Goal: Task Accomplishment & Management: Manage account settings

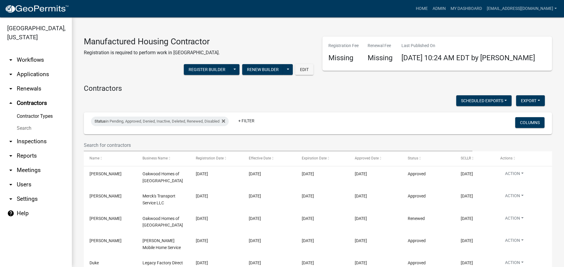
scroll to position [159, 0]
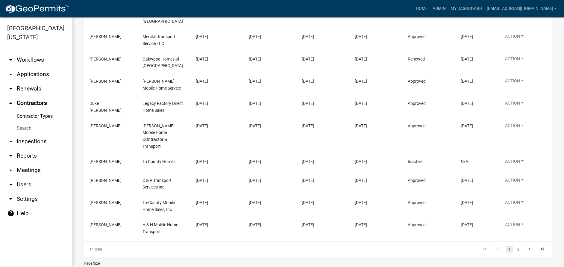
click at [39, 73] on link "arrow_drop_down Applications" at bounding box center [36, 74] width 72 height 14
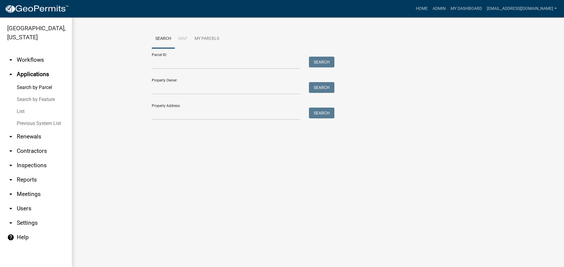
click at [22, 111] on link "List" at bounding box center [36, 111] width 72 height 12
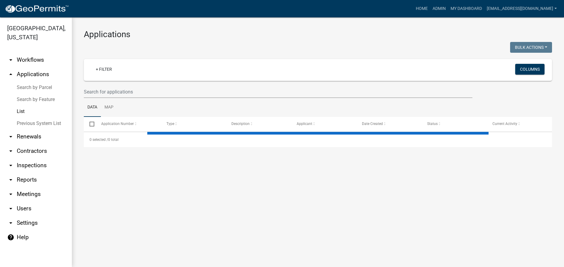
select select "3: 100"
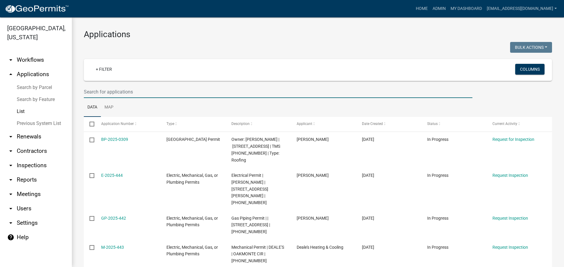
click at [141, 95] on input "text" at bounding box center [278, 92] width 389 height 12
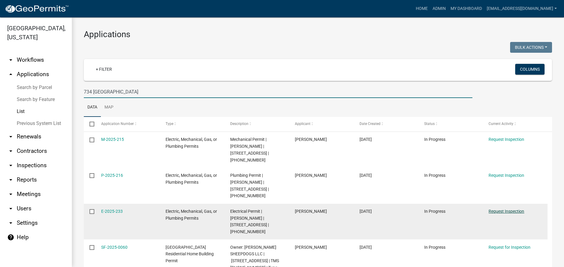
type input "734 [GEOGRAPHIC_DATA]"
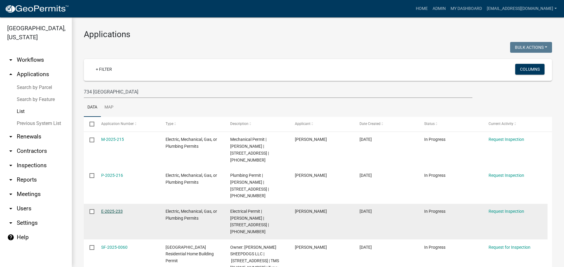
click at [109, 209] on link "E-2025-233" at bounding box center [112, 211] width 22 height 5
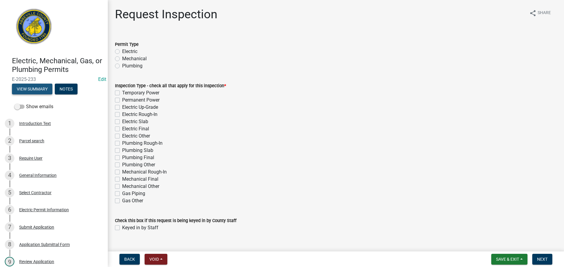
click at [37, 88] on button "View Summary" at bounding box center [32, 89] width 40 height 11
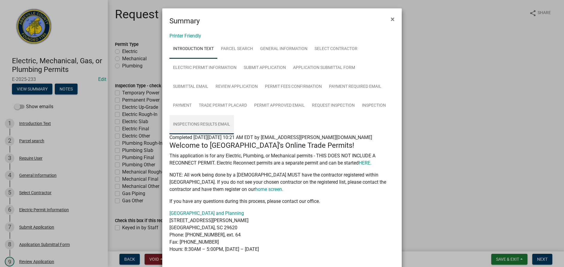
click at [205, 123] on link "Inspections Results Email" at bounding box center [202, 124] width 64 height 19
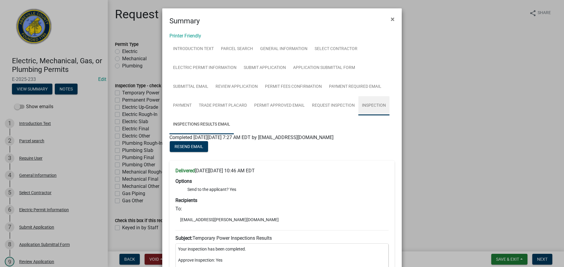
click at [371, 105] on link "Inspection" at bounding box center [374, 105] width 31 height 19
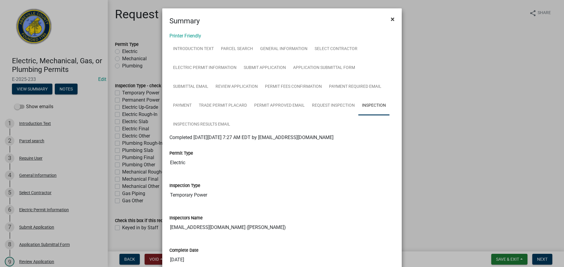
click at [391, 19] on span "×" at bounding box center [393, 19] width 4 height 8
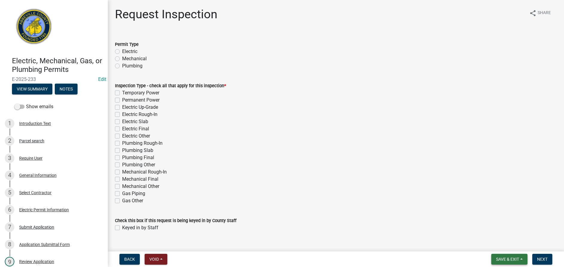
click at [506, 260] on span "Save & Exit" at bounding box center [507, 259] width 23 height 5
click at [507, 245] on button "Save & Exit" at bounding box center [504, 243] width 48 height 14
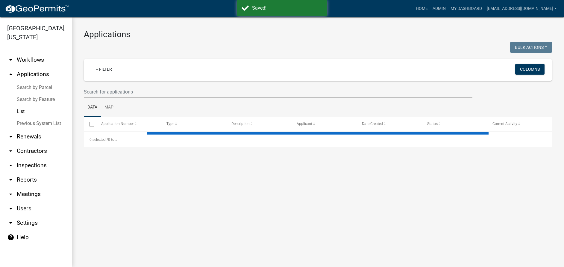
select select "3: 100"
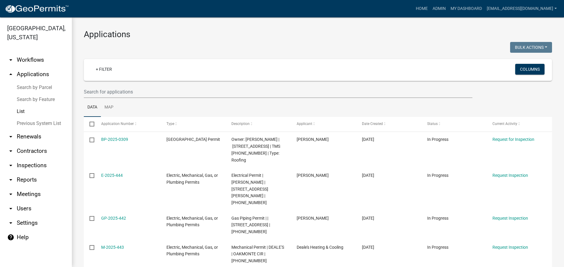
click at [20, 110] on link "List" at bounding box center [36, 111] width 72 height 12
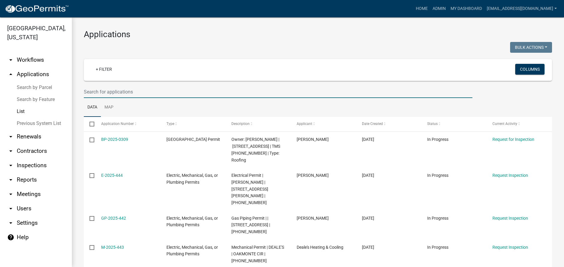
click at [144, 93] on input "text" at bounding box center [278, 92] width 389 height 12
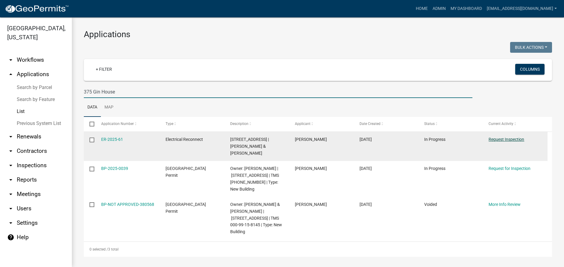
type input "375 Gin House"
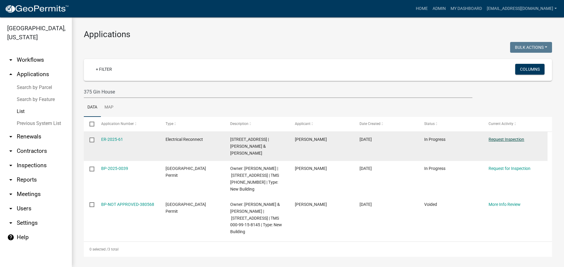
click at [512, 138] on link "Request Inspection" at bounding box center [507, 139] width 36 height 5
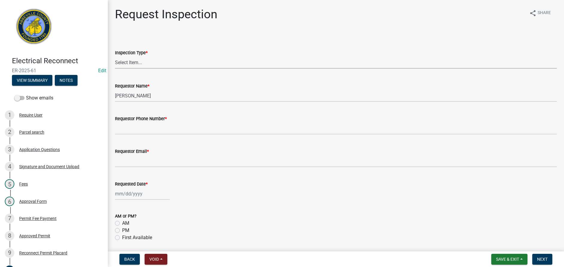
click at [155, 66] on select "Select Item... Reconnect" at bounding box center [336, 62] width 442 height 12
click at [186, 64] on select "Select Item... Reconnect" at bounding box center [336, 62] width 442 height 12
click at [510, 259] on span "Save & Exit" at bounding box center [507, 259] width 23 height 5
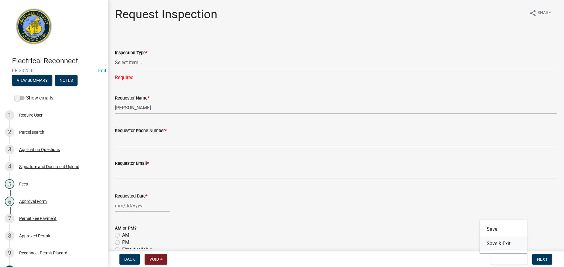
click at [504, 243] on button "Save & Exit" at bounding box center [504, 243] width 48 height 14
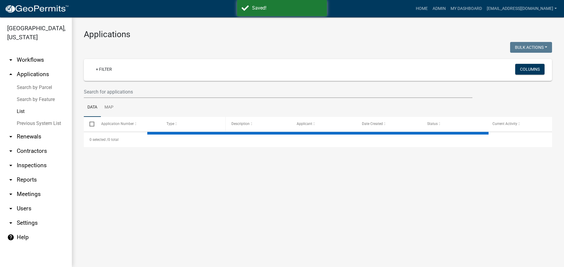
select select "3: 100"
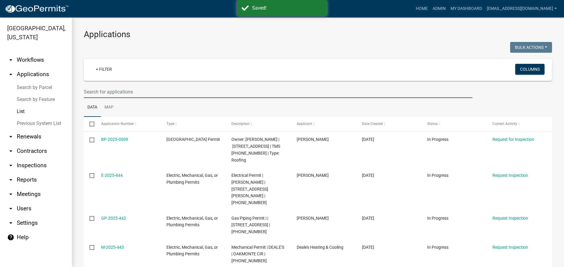
click at [152, 91] on input "text" at bounding box center [278, 92] width 389 height 12
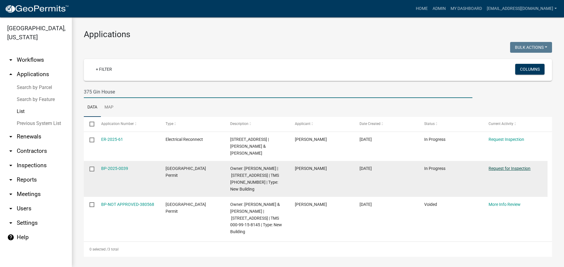
type input "375 Gin House"
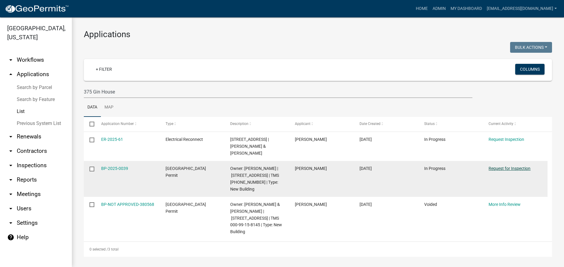
click at [502, 167] on link "Request for Inspection" at bounding box center [510, 168] width 42 height 5
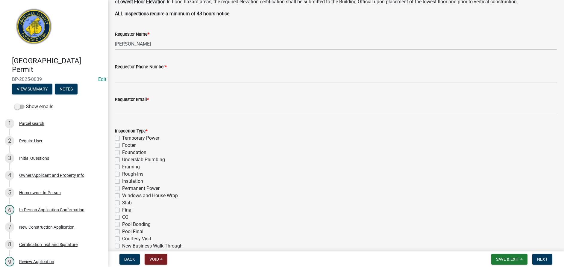
scroll to position [156, 0]
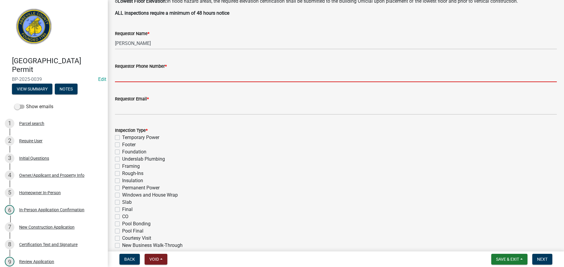
click at [196, 82] on input "Requestor Phone Number *" at bounding box center [336, 76] width 442 height 12
type input "8643445316"
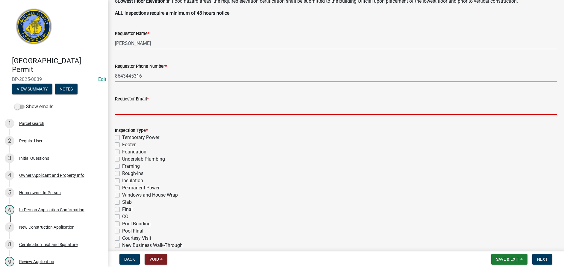
type input "[EMAIL_ADDRESS][DOMAIN_NAME]"
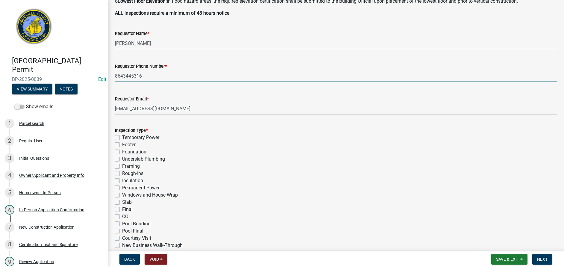
click at [122, 141] on label "Temporary Power" at bounding box center [140, 137] width 37 height 7
click at [122, 138] on input "Temporary Power" at bounding box center [124, 136] width 4 height 4
checkbox input "true"
checkbox input "false"
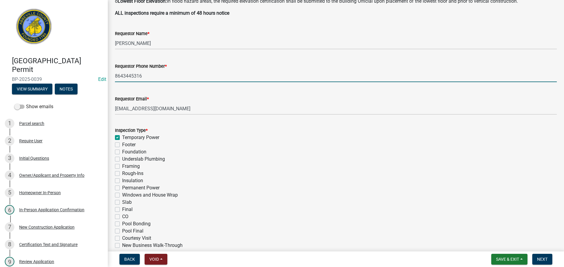
checkbox input "false"
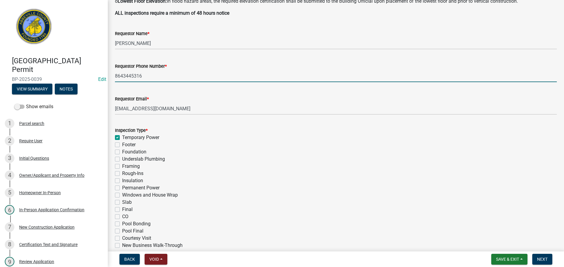
checkbox input "false"
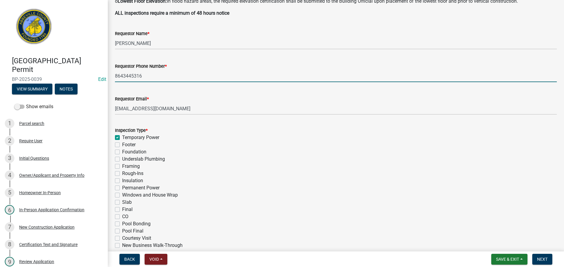
checkbox input "false"
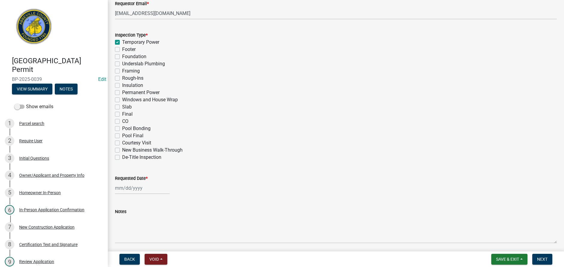
scroll to position [281, 0]
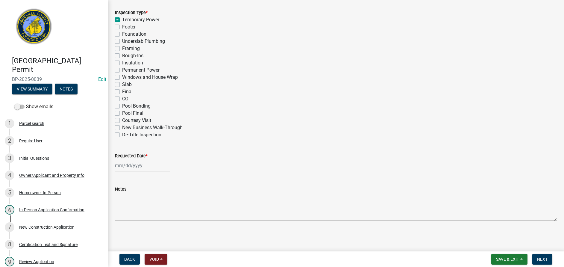
click at [154, 168] on div at bounding box center [142, 165] width 55 height 12
select select "9"
select select "2025"
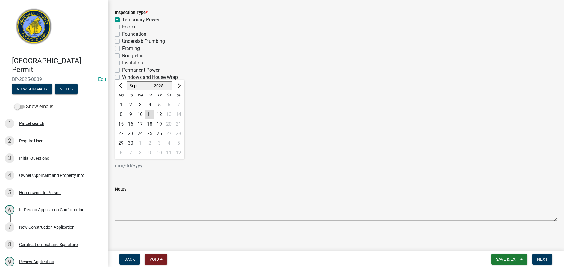
click at [150, 116] on div "11" at bounding box center [150, 115] width 10 height 10
type input "[DATE]"
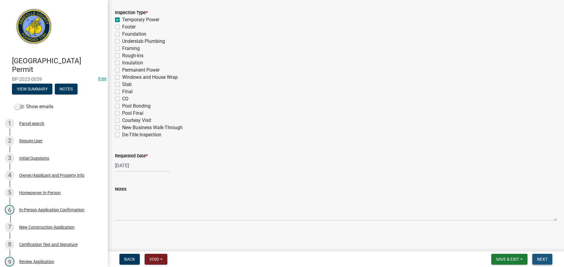
click at [541, 259] on span "Next" at bounding box center [542, 259] width 10 height 5
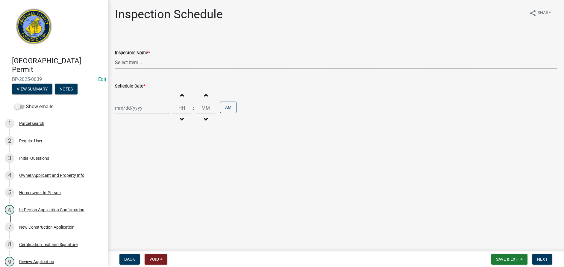
click at [174, 65] on select "Select Item... [EMAIL_ADDRESS][DOMAIN_NAME] ([PERSON_NAME]) [EMAIL_ADDRESS][DOM…" at bounding box center [336, 62] width 442 height 12
select select "56be3ac8-4e2d-49a7-9260-658958e29c03"
click at [115, 56] on select "Select Item... [EMAIL_ADDRESS][DOMAIN_NAME] ([PERSON_NAME]) [EMAIL_ADDRESS][DOM…" at bounding box center [336, 62] width 442 height 12
click at [153, 104] on div at bounding box center [142, 108] width 55 height 12
select select "9"
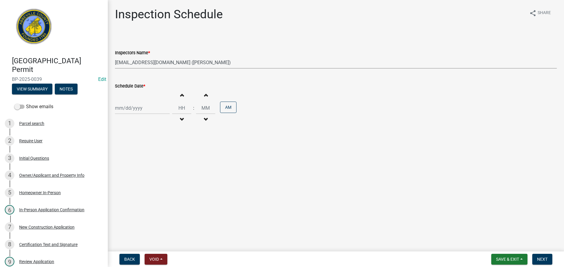
select select "2025"
click at [151, 147] on div "11" at bounding box center [150, 150] width 10 height 10
type input "[DATE]"
click at [544, 259] on span "Next" at bounding box center [542, 259] width 10 height 5
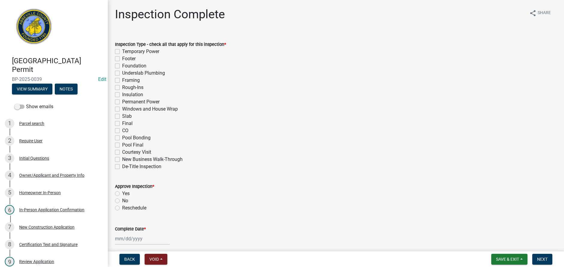
click at [122, 51] on label "Temporary Power" at bounding box center [140, 51] width 37 height 7
click at [122, 51] on input "Temporary Power" at bounding box center [124, 50] width 4 height 4
checkbox input "true"
checkbox input "false"
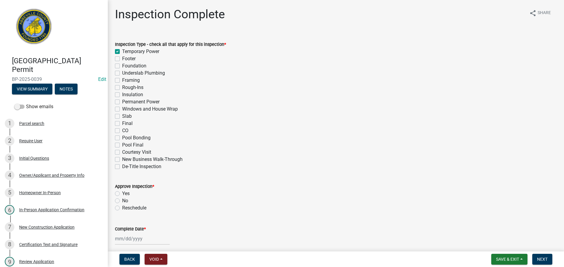
checkbox input "false"
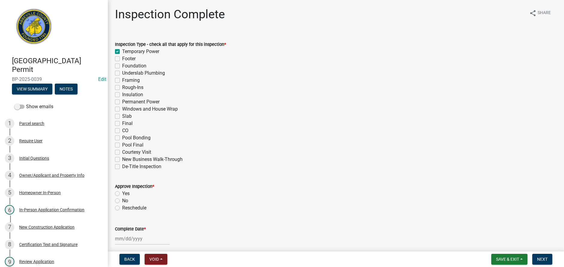
checkbox input "false"
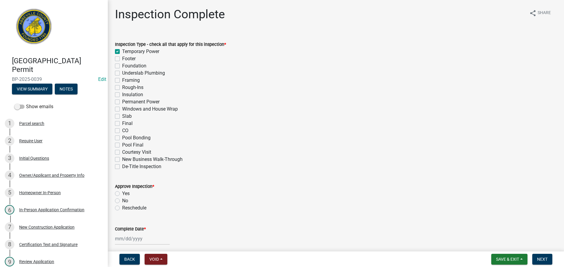
checkbox input "false"
click at [122, 194] on label "Yes" at bounding box center [125, 193] width 7 height 7
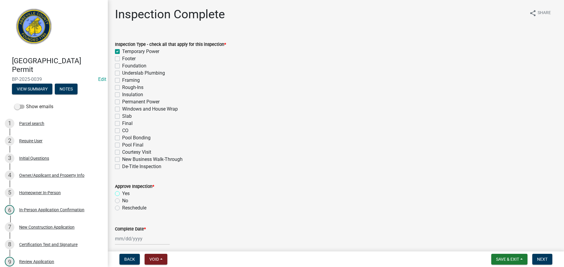
click at [122, 194] on input "Yes" at bounding box center [124, 192] width 4 height 4
radio input "true"
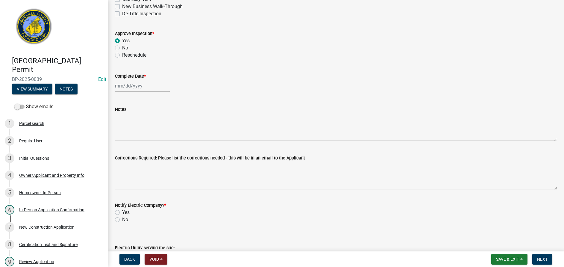
scroll to position [156, 0]
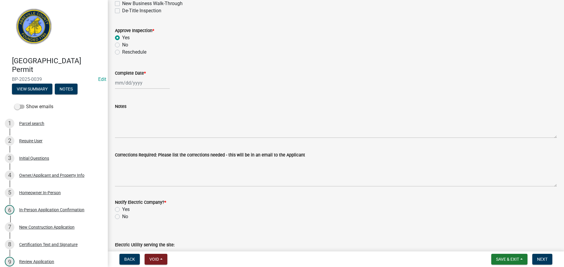
select select "9"
select select "2025"
click at [156, 82] on div "[PERSON_NAME] Feb Mar Apr [PERSON_NAME][DATE] Oct Nov [DATE] 1526 1527 1528 152…" at bounding box center [142, 83] width 55 height 12
click at [150, 122] on div "11" at bounding box center [150, 125] width 10 height 10
type input "[DATE]"
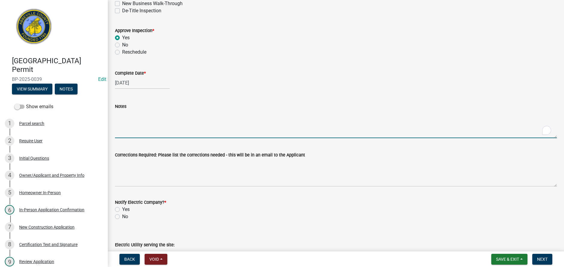
click at [148, 124] on textarea "Notes" at bounding box center [336, 124] width 442 height 28
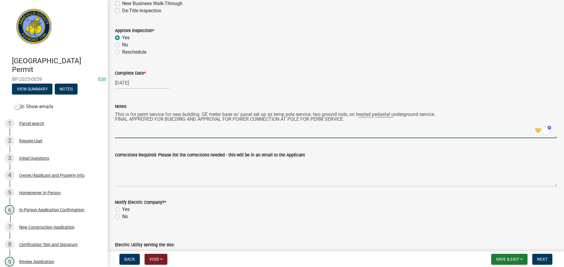
type textarea "This is for perm service for new building. GE meter base w/ panel set up as tem…"
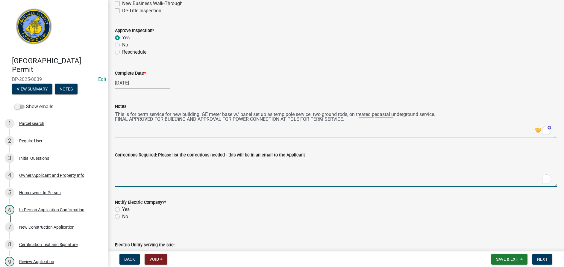
click at [164, 168] on textarea "Corrections Required: Please list the corrections needed - this will be in an e…" at bounding box center [336, 172] width 442 height 28
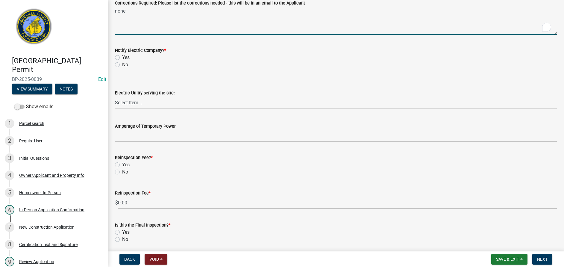
scroll to position [312, 0]
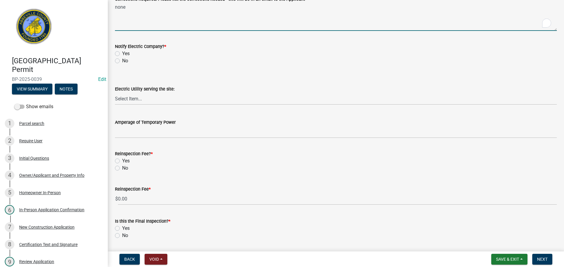
type textarea "none"
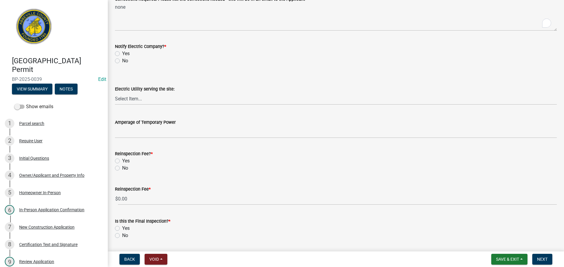
click at [122, 55] on label "Yes" at bounding box center [125, 53] width 7 height 7
click at [122, 54] on input "Yes" at bounding box center [124, 52] width 4 height 4
radio input "true"
click at [150, 101] on select "Select Item... Little River Electric Co-Op Laurens Electric Co-Op Duke Energy D…" at bounding box center [336, 99] width 442 height 12
click at [115, 93] on select "Select Item... Little River Electric Co-Op Laurens Electric Co-Op Duke Energy D…" at bounding box center [336, 99] width 442 height 12
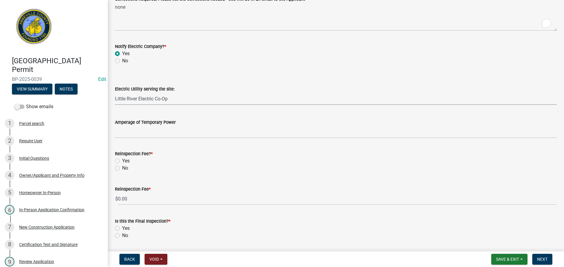
select select "bd80ec07-8d03-48b2-b776-9846ceba1ce7"
click at [122, 167] on label "No" at bounding box center [125, 167] width 6 height 7
click at [122, 167] on input "No" at bounding box center [124, 166] width 4 height 4
radio input "true"
click at [122, 229] on label "Yes" at bounding box center [125, 228] width 7 height 7
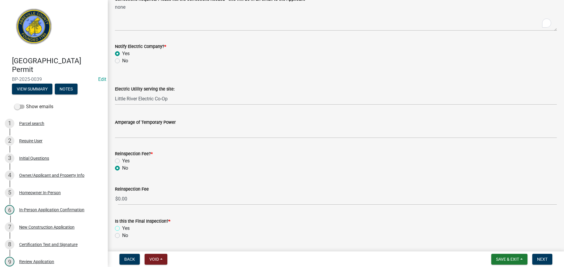
click at [122, 229] on input "Yes" at bounding box center [124, 227] width 4 height 4
radio input "true"
click at [546, 259] on span "Next" at bounding box center [542, 259] width 10 height 5
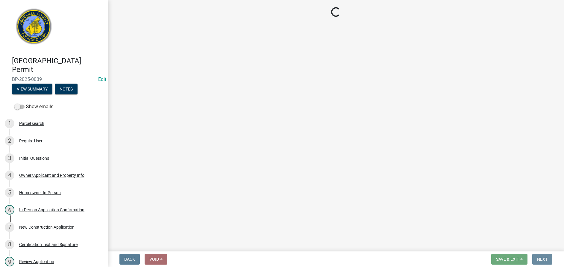
scroll to position [0, 0]
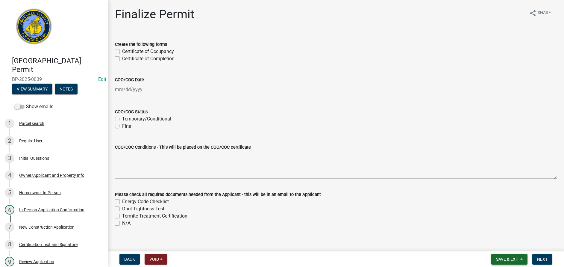
click at [514, 257] on span "Save & Exit" at bounding box center [507, 259] width 23 height 5
click at [31, 88] on button "View Summary" at bounding box center [32, 89] width 40 height 11
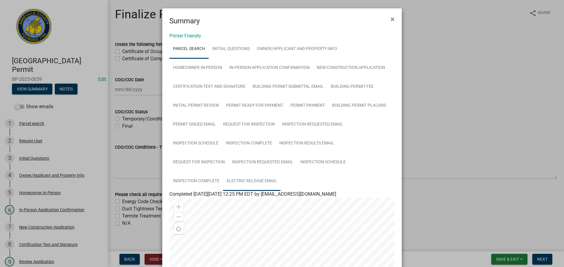
click at [256, 179] on link "Electric Release Email" at bounding box center [252, 181] width 58 height 19
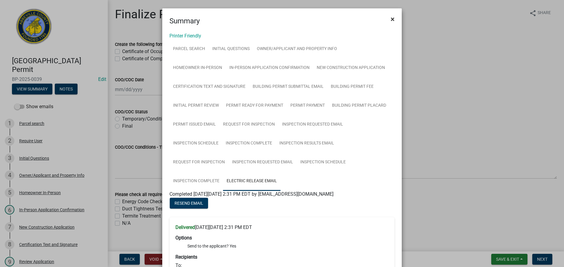
click at [391, 19] on span "×" at bounding box center [393, 19] width 4 height 8
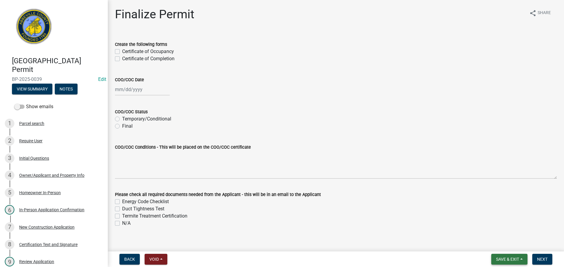
click at [506, 257] on span "Save & Exit" at bounding box center [507, 259] width 23 height 5
click at [502, 243] on button "Save & Exit" at bounding box center [504, 243] width 48 height 14
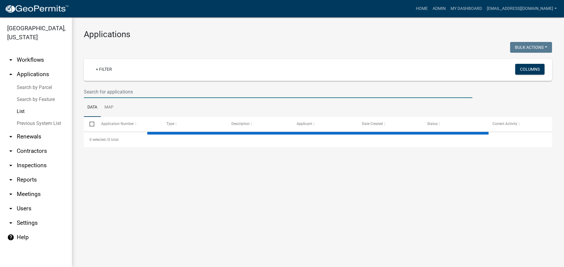
click at [138, 91] on input "text" at bounding box center [278, 92] width 389 height 12
select select "3: 100"
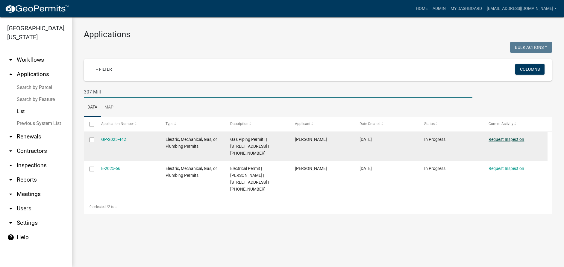
type input "307 Mill"
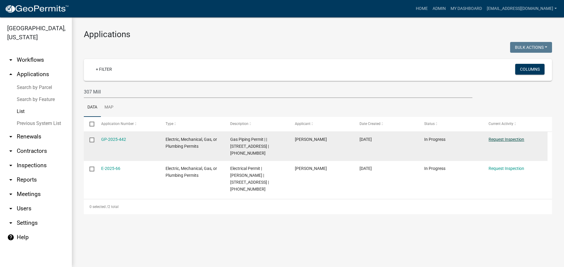
click at [504, 138] on link "Request Inspection" at bounding box center [507, 139] width 36 height 5
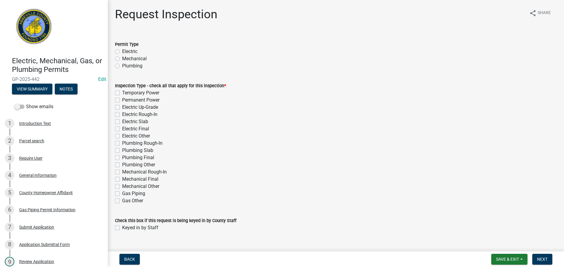
click at [122, 59] on label "Mechanical" at bounding box center [134, 58] width 25 height 7
click at [122, 59] on input "Mechanical" at bounding box center [124, 57] width 4 height 4
radio input "true"
click at [122, 194] on label "Gas Piping" at bounding box center [133, 193] width 23 height 7
click at [122, 194] on input "Gas Piping" at bounding box center [124, 192] width 4 height 4
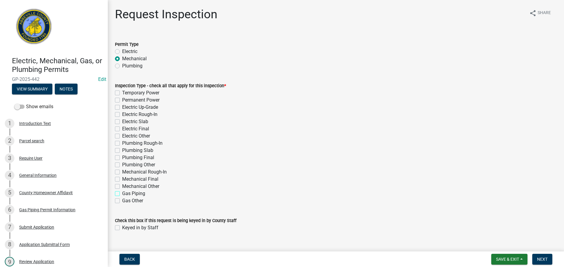
checkbox input "true"
checkbox input "false"
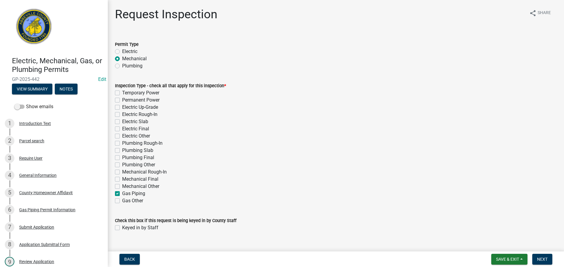
checkbox input "false"
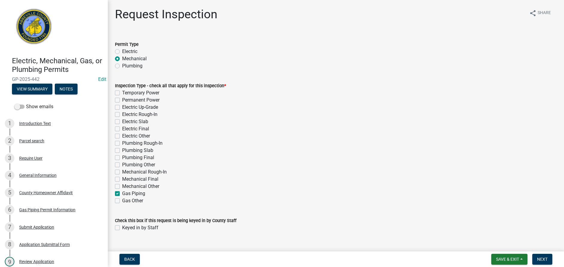
checkbox input "false"
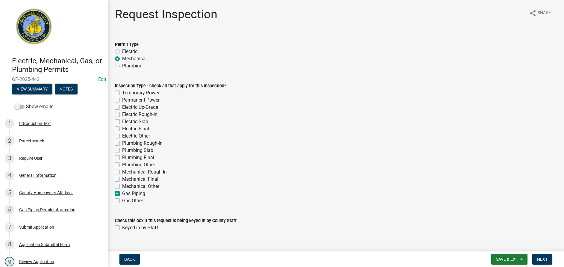
checkbox input "true"
checkbox input "false"
click at [122, 227] on label "Keyed in by Staff" at bounding box center [140, 227] width 36 height 7
click at [122, 227] on input "Keyed in by Staff" at bounding box center [124, 226] width 4 height 4
checkbox input "true"
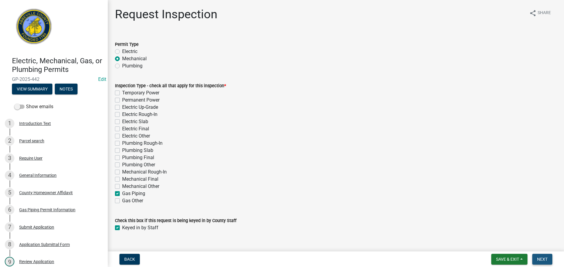
click at [544, 258] on span "Next" at bounding box center [542, 259] width 10 height 5
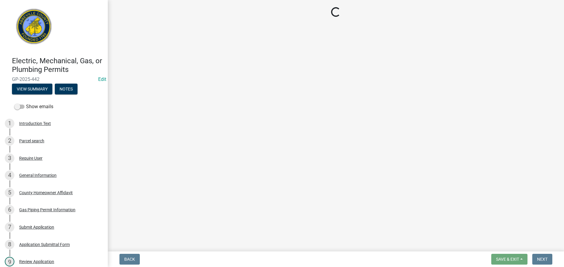
select select "896ec84b-7942-43b9-a78d-4f1554b7930c"
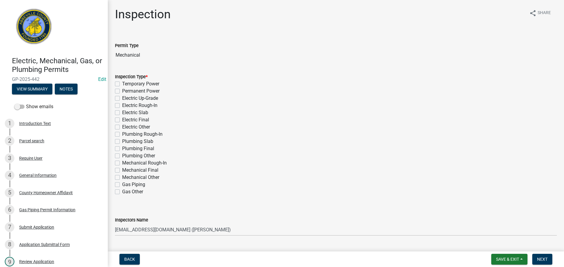
click at [122, 185] on label "Gas Piping" at bounding box center [133, 184] width 23 height 7
click at [122, 185] on input "Gas Piping" at bounding box center [124, 183] width 4 height 4
checkbox input "true"
checkbox input "false"
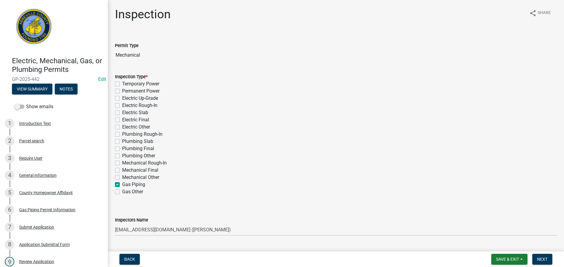
checkbox input "false"
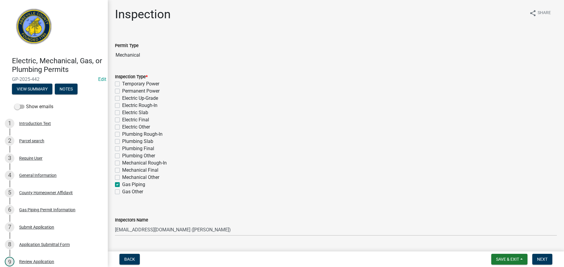
checkbox input "false"
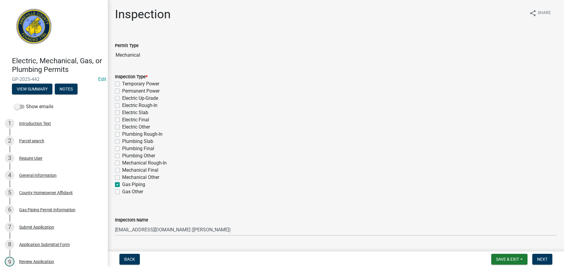
checkbox input "false"
checkbox input "true"
checkbox input "false"
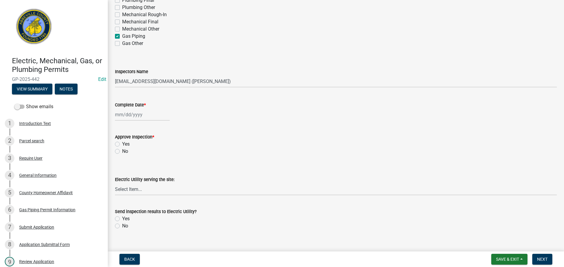
scroll to position [156, 0]
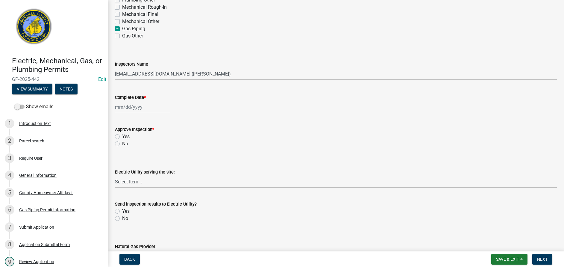
click at [233, 76] on select "Select Item... [EMAIL_ADDRESS][DOMAIN_NAME] ([PERSON_NAME]) [EMAIL_ADDRESS][DOM…" at bounding box center [336, 74] width 442 height 12
select select "56be3ac8-4e2d-49a7-9260-658958e29c03"
click at [115, 68] on select "Select Item... [EMAIL_ADDRESS][DOMAIN_NAME] ([PERSON_NAME]) [EMAIL_ADDRESS][DOM…" at bounding box center [336, 74] width 442 height 12
click at [154, 108] on div at bounding box center [142, 107] width 55 height 12
select select "9"
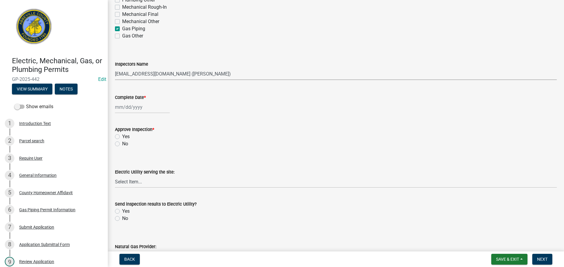
select select "2025"
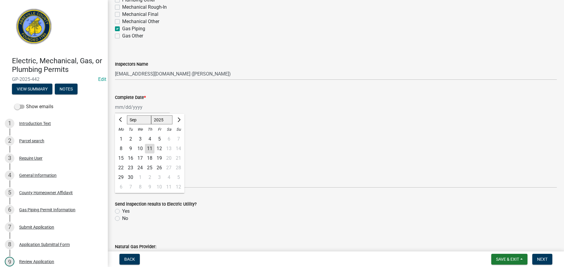
click at [147, 146] on div "11" at bounding box center [150, 149] width 10 height 10
type input "[DATE]"
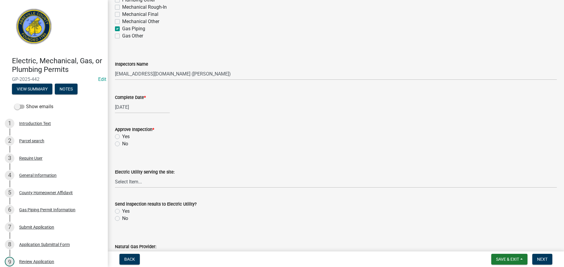
click at [122, 137] on label "Yes" at bounding box center [125, 136] width 7 height 7
click at [122, 137] on input "Yes" at bounding box center [124, 135] width 4 height 4
radio input "true"
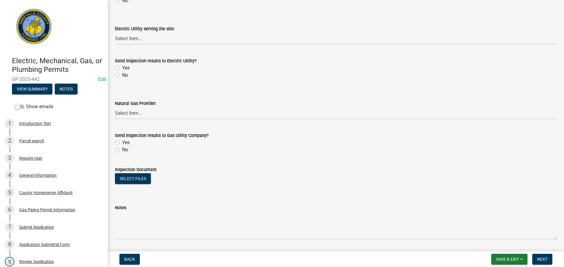
scroll to position [300, 0]
click at [154, 114] on select "Select Item... Dominion Energy Piedmont Natural Gas Greenwood CPW" at bounding box center [336, 112] width 442 height 12
click at [115, 106] on select "Select Item... Dominion Energy Piedmont Natural Gas Greenwood CPW" at bounding box center [336, 112] width 442 height 12
select select "a64d0054-e00c-4ca4-ba93-3120c34f7496"
click at [122, 143] on label "Yes" at bounding box center [125, 141] width 7 height 7
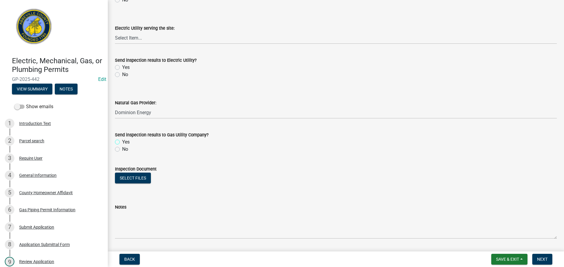
click at [122, 142] on input "Yes" at bounding box center [124, 140] width 4 height 4
radio input "true"
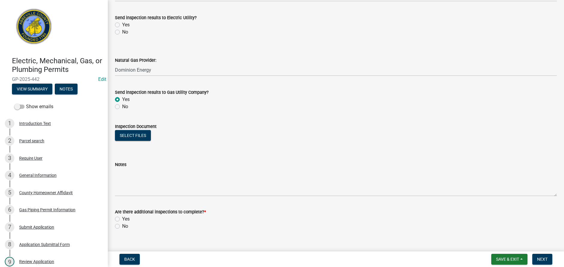
scroll to position [352, 0]
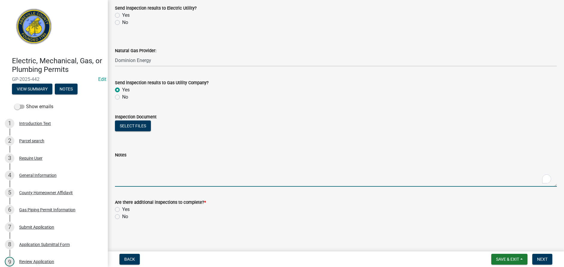
click at [197, 182] on textarea "Notes" at bounding box center [336, 172] width 442 height 28
type textarea "15 PSI on gauge. APPROVED for meter set and turn on"
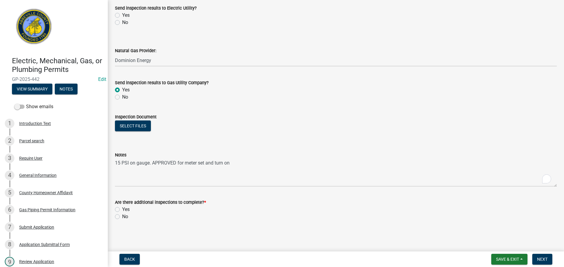
click at [122, 217] on label "No" at bounding box center [125, 216] width 6 height 7
click at [122, 217] on input "No" at bounding box center [124, 215] width 4 height 4
radio input "true"
click at [540, 259] on span "Next" at bounding box center [542, 259] width 10 height 5
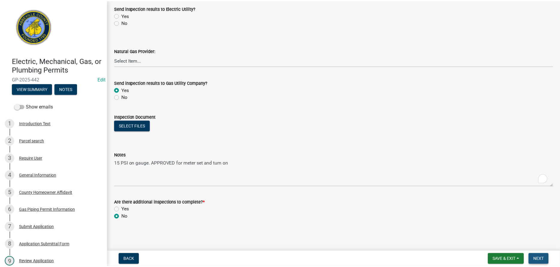
scroll to position [0, 0]
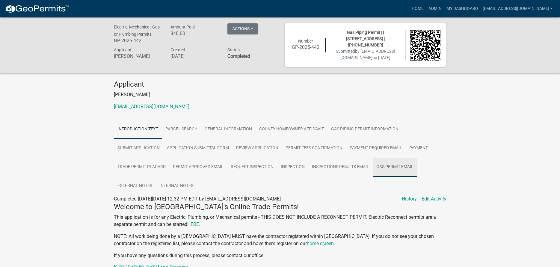
click at [390, 165] on link "Gas Permit Email" at bounding box center [395, 167] width 44 height 19
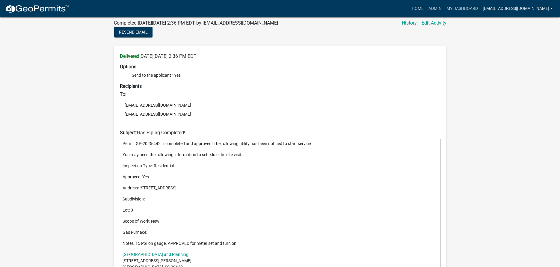
scroll to position [156, 0]
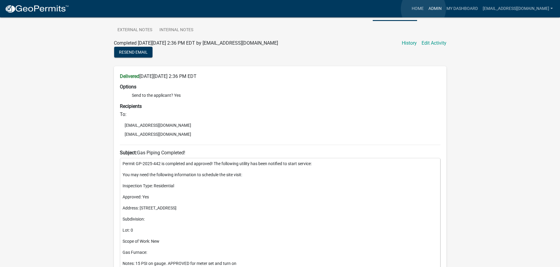
click at [426, 9] on link "Admin" at bounding box center [435, 8] width 18 height 11
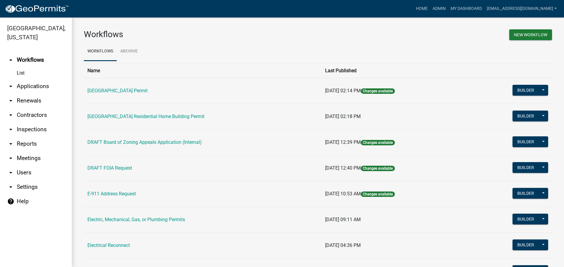
click at [22, 72] on link "List" at bounding box center [36, 73] width 72 height 12
click at [32, 86] on link "arrow_drop_down Applications" at bounding box center [36, 86] width 72 height 14
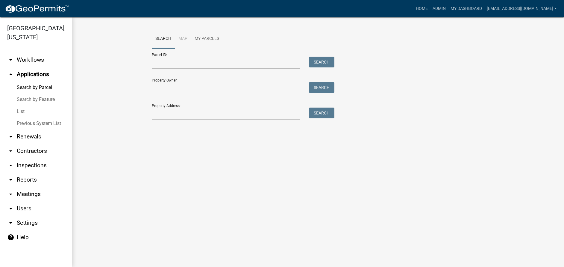
click at [22, 111] on link "List" at bounding box center [36, 111] width 72 height 12
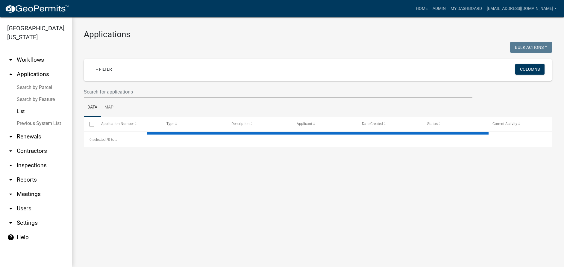
select select "3: 100"
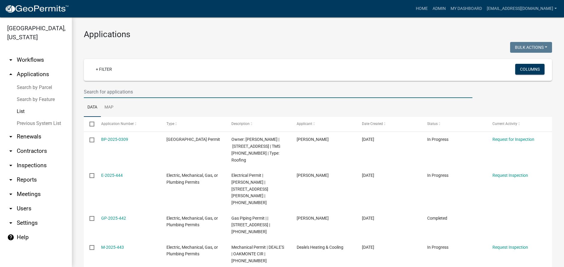
click at [142, 91] on input "text" at bounding box center [278, 92] width 389 height 12
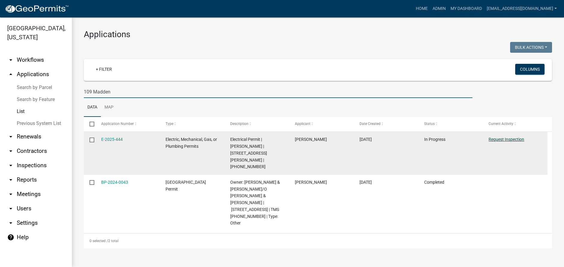
type input "109 Madden"
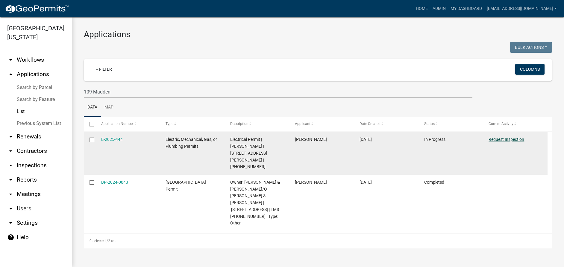
click at [502, 138] on link "Request Inspection" at bounding box center [507, 139] width 36 height 5
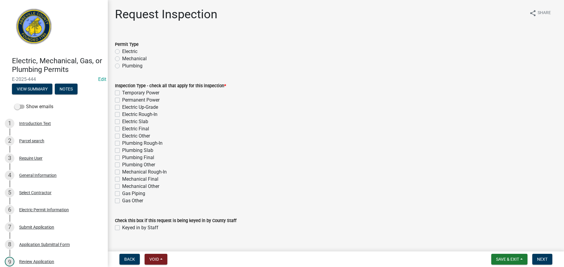
click at [122, 52] on label "Electric" at bounding box center [129, 51] width 15 height 7
click at [122, 52] on input "Electric" at bounding box center [124, 50] width 4 height 4
radio input "true"
click at [122, 100] on label "Permanent Power" at bounding box center [140, 99] width 37 height 7
click at [122, 100] on input "Permanent Power" at bounding box center [124, 98] width 4 height 4
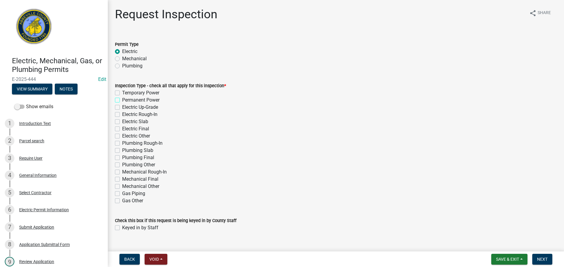
checkbox input "true"
checkbox input "false"
checkbox input "true"
checkbox input "false"
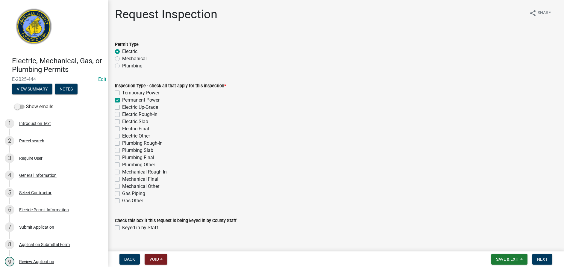
checkbox input "false"
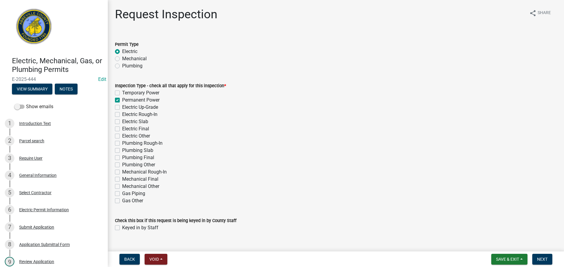
checkbox input "false"
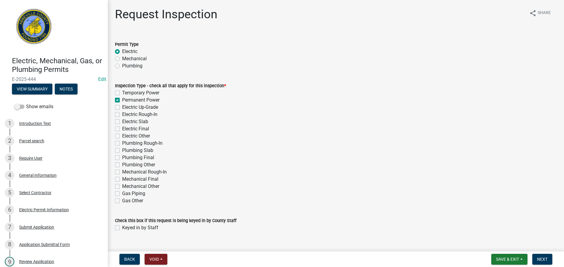
checkbox input "false"
click at [122, 228] on label "Keyed in by Staff" at bounding box center [140, 227] width 36 height 7
click at [122, 228] on input "Keyed in by Staff" at bounding box center [124, 226] width 4 height 4
checkbox input "true"
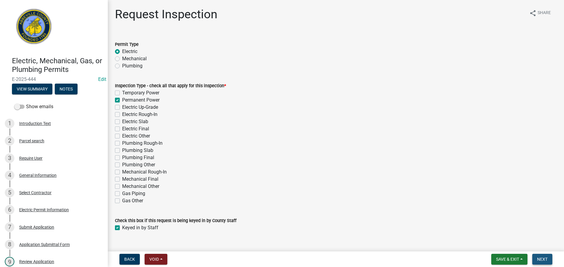
click at [547, 259] on span "Next" at bounding box center [542, 259] width 10 height 5
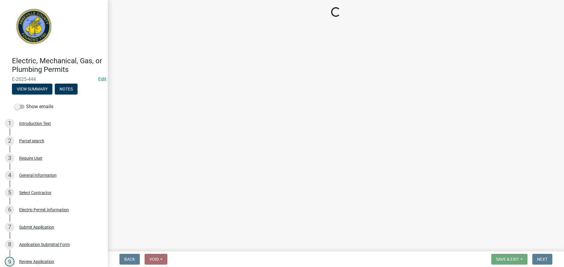
select select "896ec84b-7942-43b9-a78d-4f1554b7930c"
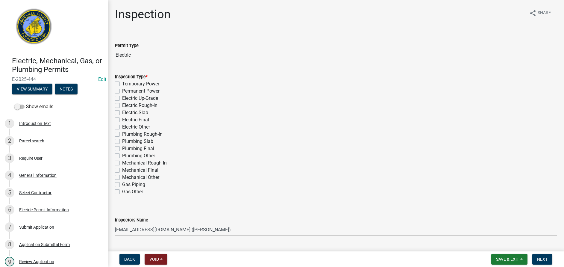
click at [122, 92] on label "Permanent Power" at bounding box center [140, 90] width 37 height 7
click at [122, 91] on input "Permanent Power" at bounding box center [124, 89] width 4 height 4
checkbox input "true"
checkbox input "false"
checkbox input "true"
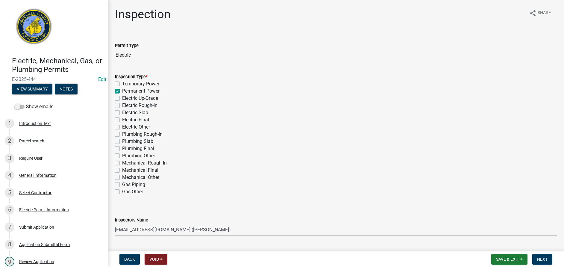
checkbox input "false"
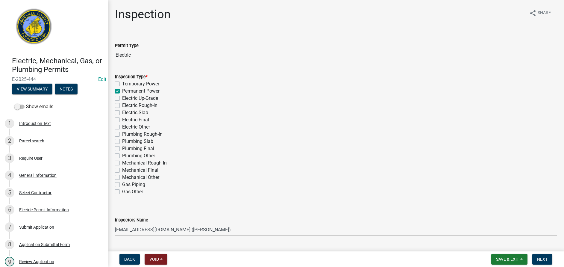
checkbox input "false"
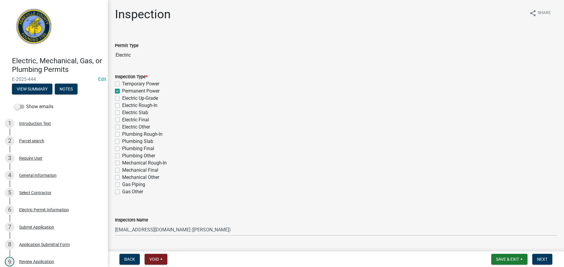
checkbox input "false"
click at [228, 229] on select "Select Item... [EMAIL_ADDRESS][DOMAIN_NAME] ([PERSON_NAME]) [EMAIL_ADDRESS][DOM…" at bounding box center [336, 229] width 442 height 12
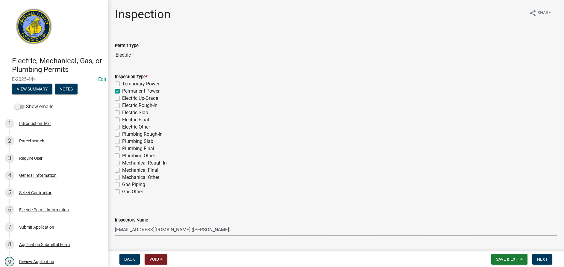
select select "56be3ac8-4e2d-49a7-9260-658958e29c03"
click at [115, 223] on select "Select Item... [EMAIL_ADDRESS][DOMAIN_NAME] ([PERSON_NAME]) [EMAIL_ADDRESS][DOM…" at bounding box center [336, 229] width 442 height 12
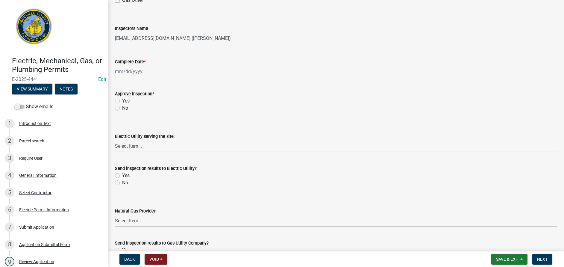
scroll to position [192, 0]
click at [150, 71] on div at bounding box center [142, 71] width 55 height 12
select select "9"
select select "2025"
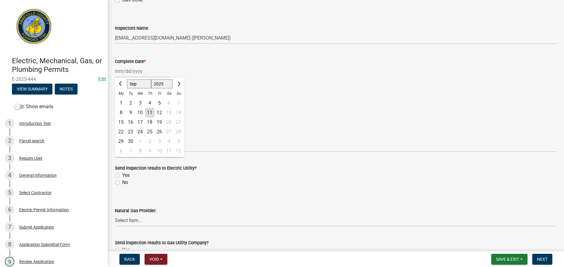
click at [147, 111] on div "11" at bounding box center [150, 113] width 10 height 10
type input "[DATE]"
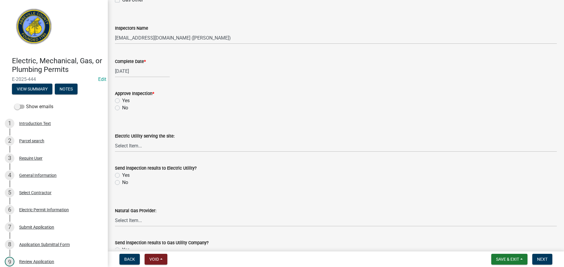
click at [122, 101] on label "Yes" at bounding box center [125, 100] width 7 height 7
click at [122, 101] on input "Yes" at bounding box center [124, 99] width 4 height 4
radio input "true"
click at [147, 144] on select "Select Item... Little River Electric Co-Op Laurens Electric Co-Op Duke Energy D…" at bounding box center [336, 146] width 442 height 12
click at [115, 140] on select "Select Item... Little River Electric Co-Op Laurens Electric Co-Op Duke Energy D…" at bounding box center [336, 146] width 442 height 12
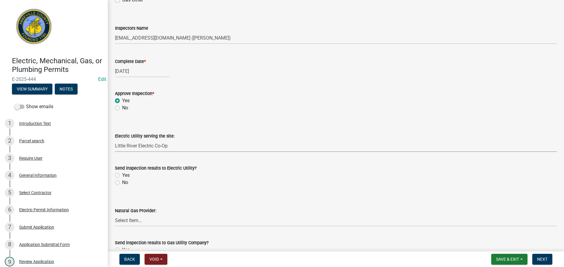
select select "bd80ec07-8d03-48b2-b776-9846ceba1ce7"
click at [122, 176] on label "Yes" at bounding box center [125, 175] width 7 height 7
click at [122, 176] on input "Yes" at bounding box center [124, 174] width 4 height 4
radio input "true"
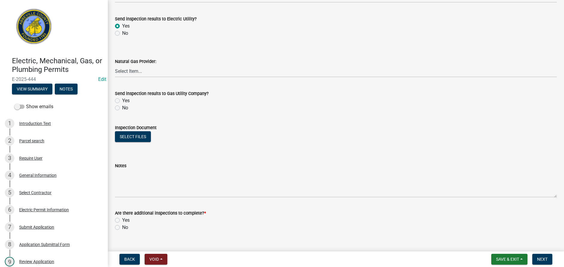
scroll to position [348, 0]
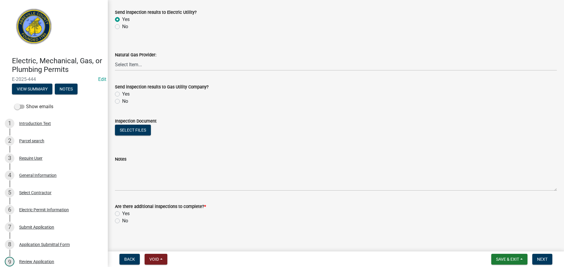
click at [122, 102] on label "No" at bounding box center [125, 101] width 6 height 7
click at [122, 102] on input "No" at bounding box center [124, 100] width 4 height 4
radio input "true"
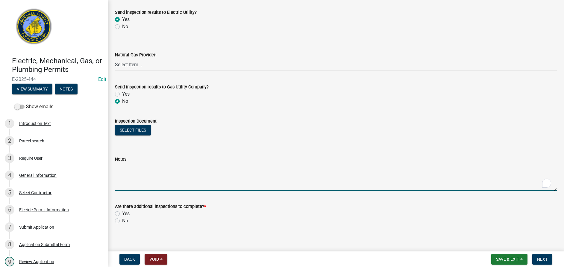
click at [150, 166] on textarea "Notes" at bounding box center [336, 177] width 442 height 28
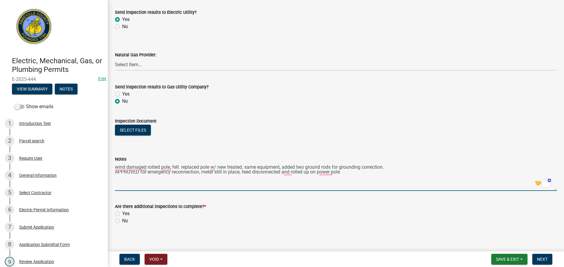
type textarea "wind damaged rotted pole, fell. replaced pole w/ new treated. same equipment, a…"
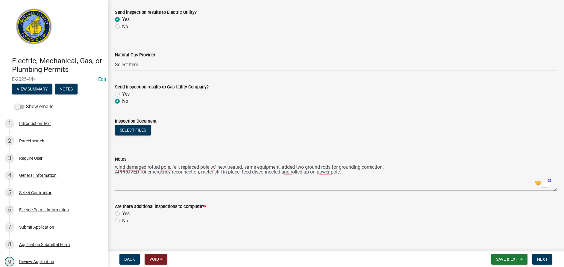
click at [122, 222] on label "No" at bounding box center [125, 220] width 6 height 7
click at [122, 221] on input "No" at bounding box center [124, 219] width 4 height 4
radio input "true"
click at [543, 258] on span "Next" at bounding box center [542, 259] width 10 height 5
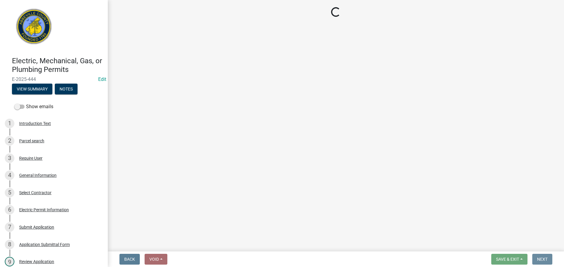
scroll to position [0, 0]
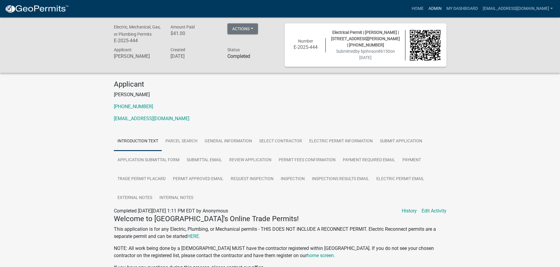
click at [426, 7] on link "Admin" at bounding box center [435, 8] width 18 height 11
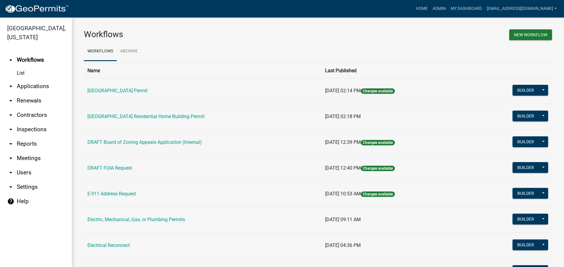
click at [34, 86] on link "arrow_drop_down Applications" at bounding box center [36, 86] width 72 height 14
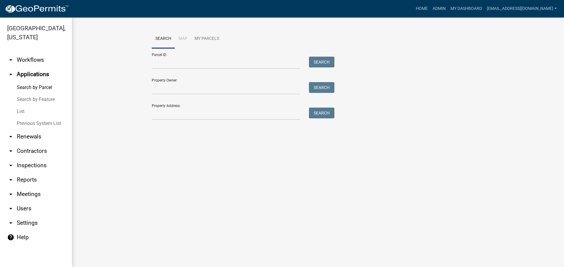
click at [22, 109] on link "List" at bounding box center [36, 111] width 72 height 12
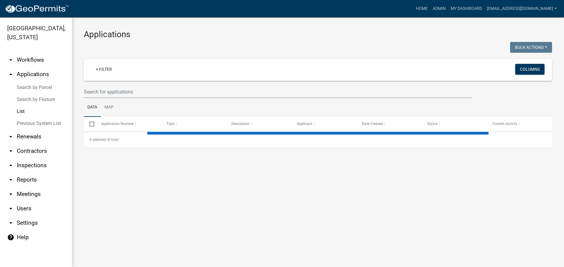
select select "3: 100"
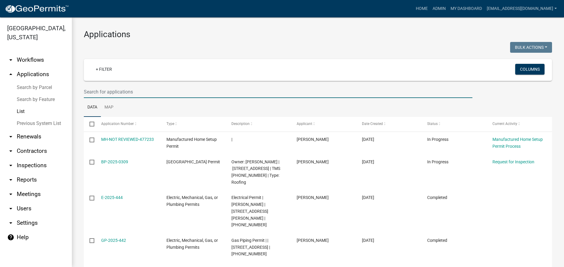
click at [143, 91] on input "text" at bounding box center [278, 92] width 389 height 12
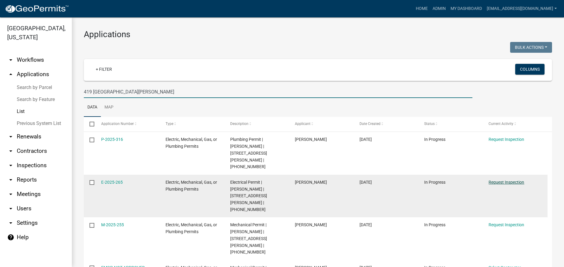
type input "419 [GEOGRAPHIC_DATA][PERSON_NAME]"
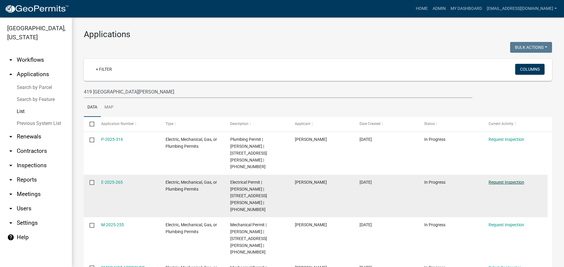
click at [505, 180] on link "Request Inspection" at bounding box center [507, 182] width 36 height 5
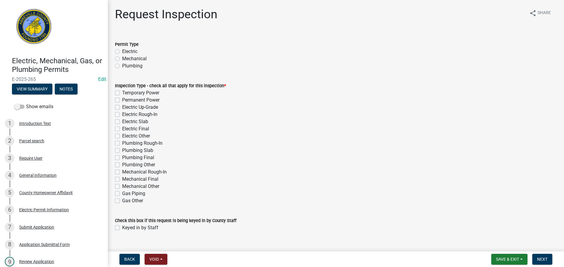
click at [122, 50] on label "Electric" at bounding box center [129, 51] width 15 height 7
click at [122, 50] on input "Electric" at bounding box center [124, 50] width 4 height 4
radio input "true"
click at [122, 99] on label "Permanent Power" at bounding box center [140, 99] width 37 height 7
click at [122, 99] on input "Permanent Power" at bounding box center [124, 98] width 4 height 4
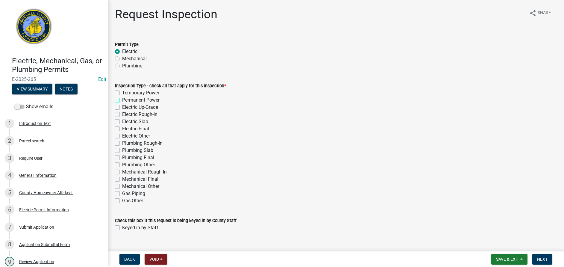
checkbox input "true"
checkbox input "false"
checkbox input "true"
checkbox input "false"
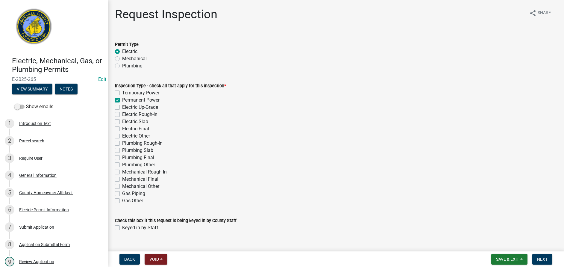
checkbox input "false"
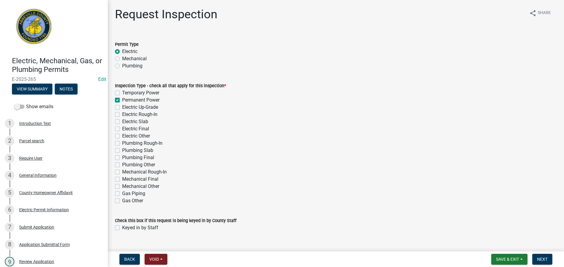
checkbox input "false"
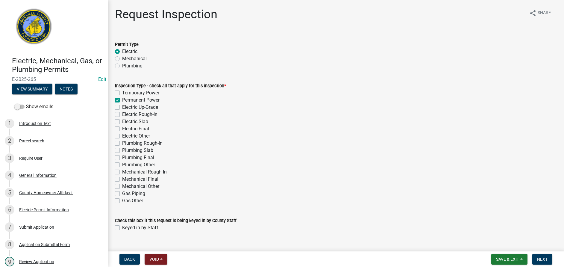
checkbox input "false"
click at [122, 227] on label "Keyed in by Staff" at bounding box center [140, 227] width 36 height 7
click at [122, 227] on input "Keyed in by Staff" at bounding box center [124, 226] width 4 height 4
checkbox input "true"
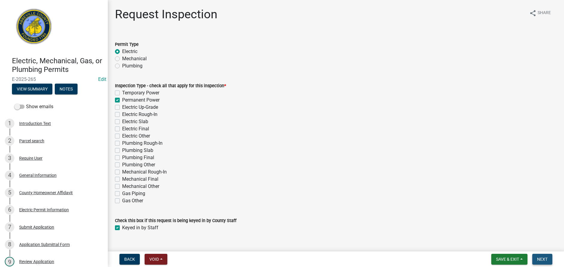
click at [541, 259] on span "Next" at bounding box center [542, 259] width 10 height 5
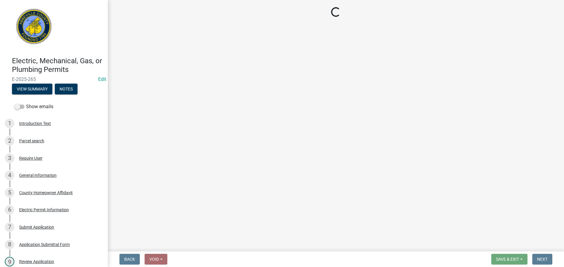
select select "896ec84b-7942-43b9-a78d-4f1554b7930c"
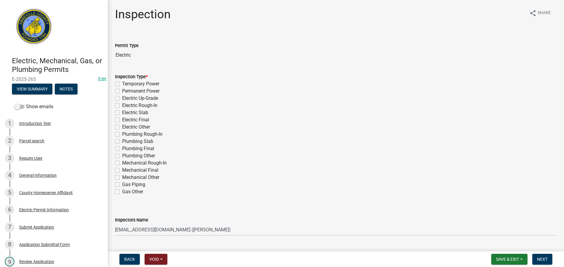
click at [122, 90] on label "Permanent Power" at bounding box center [140, 90] width 37 height 7
click at [122, 90] on input "Permanent Power" at bounding box center [124, 89] width 4 height 4
checkbox input "true"
checkbox input "false"
checkbox input "true"
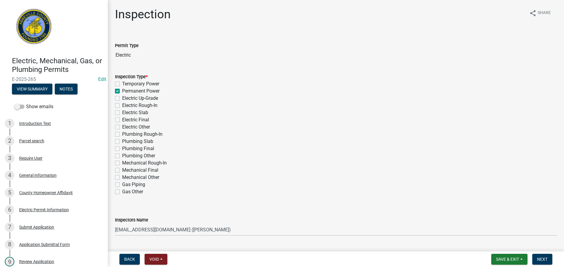
checkbox input "false"
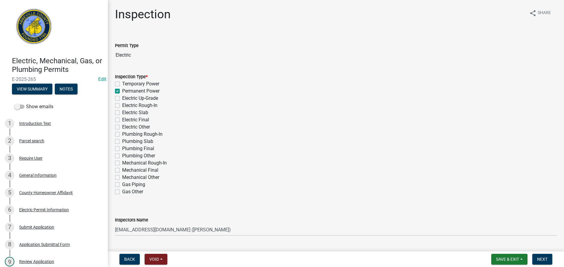
checkbox input "false"
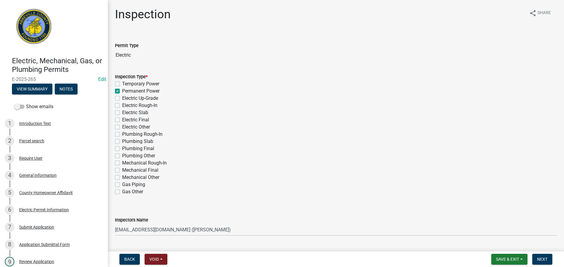
checkbox input "false"
click at [239, 232] on select "Select Item... [EMAIL_ADDRESS][DOMAIN_NAME] ([PERSON_NAME]) [EMAIL_ADDRESS][DOM…" at bounding box center [336, 229] width 442 height 12
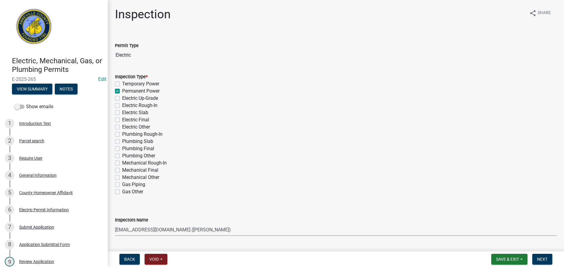
select select "56be3ac8-4e2d-49a7-9260-658958e29c03"
click at [115, 223] on select "Select Item... [EMAIL_ADDRESS][DOMAIN_NAME] ([PERSON_NAME]) [EMAIL_ADDRESS][DOM…" at bounding box center [336, 229] width 442 height 12
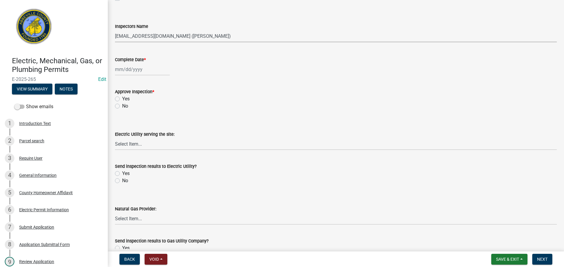
scroll to position [204, 0]
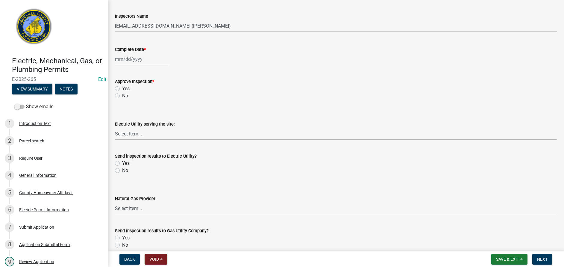
select select "9"
select select "2025"
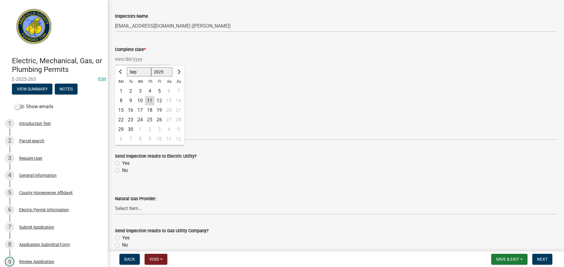
click at [154, 61] on div "[PERSON_NAME] Feb Mar Apr [PERSON_NAME][DATE] Oct Nov [DATE] 1526 1527 1528 152…" at bounding box center [142, 59] width 55 height 12
click at [150, 97] on div "11" at bounding box center [150, 101] width 10 height 10
type input "[DATE]"
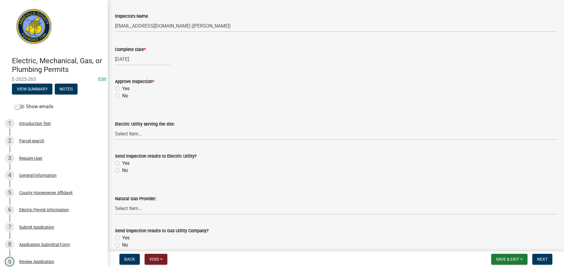
click at [122, 89] on label "Yes" at bounding box center [125, 88] width 7 height 7
click at [122, 89] on input "Yes" at bounding box center [124, 87] width 4 height 4
radio input "true"
click at [163, 134] on select "Select Item... Little River Electric Co-Op Laurens Electric Co-Op Duke Energy D…" at bounding box center [336, 134] width 442 height 12
click at [115, 128] on select "Select Item... Little River Electric Co-Op Laurens Electric Co-Op Duke Energy D…" at bounding box center [336, 134] width 442 height 12
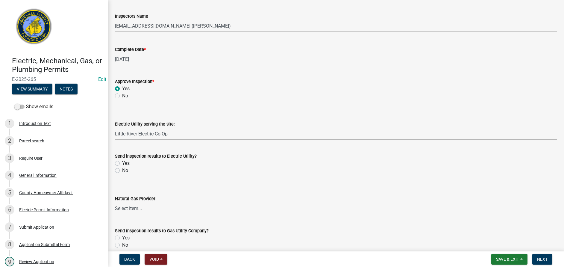
click at [122, 163] on label "Yes" at bounding box center [125, 163] width 7 height 7
click at [122, 163] on input "Yes" at bounding box center [124, 162] width 4 height 4
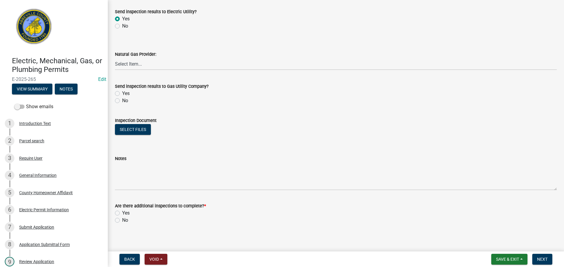
scroll to position [352, 0]
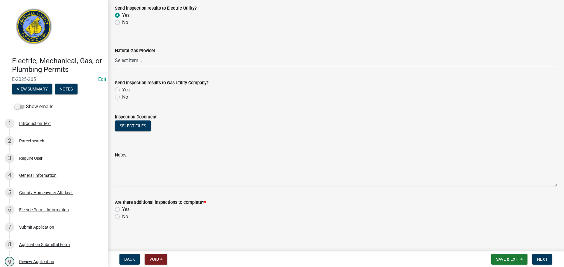
click at [122, 97] on label "No" at bounding box center [125, 96] width 6 height 7
click at [122, 97] on input "No" at bounding box center [124, 95] width 4 height 4
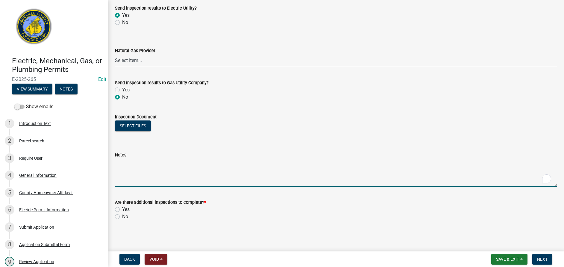
click at [145, 164] on textarea "Notes" at bounding box center [336, 172] width 442 height 28
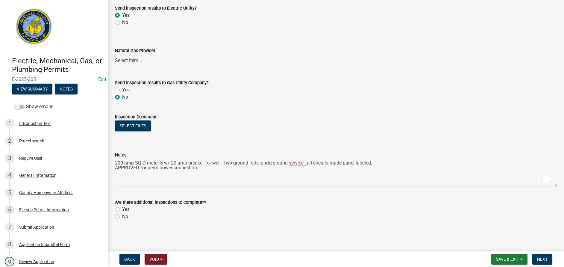
click at [122, 210] on label "Yes" at bounding box center [125, 209] width 7 height 7
click at [122, 210] on input "Yes" at bounding box center [124, 208] width 4 height 4
click at [540, 258] on span "Next" at bounding box center [542, 259] width 10 height 5
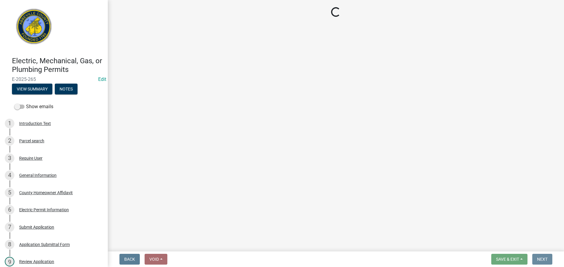
scroll to position [0, 0]
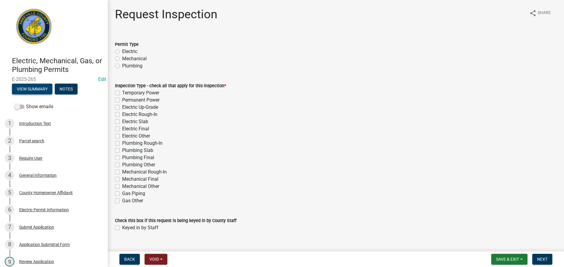
click at [40, 87] on button "View Summary" at bounding box center [32, 89] width 40 height 11
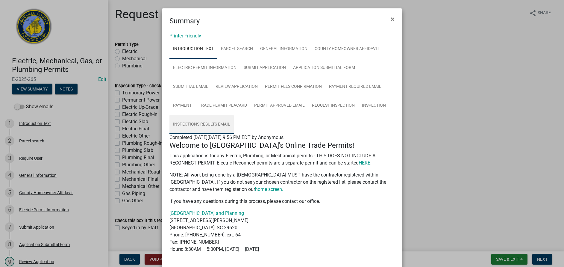
click at [211, 123] on link "Inspections Results Email" at bounding box center [202, 124] width 64 height 19
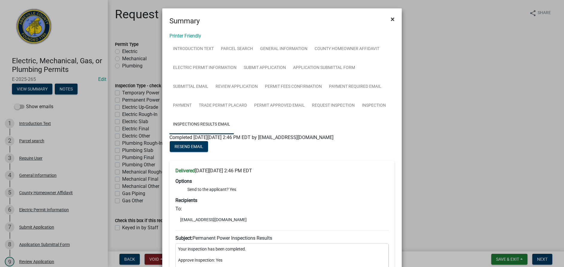
click at [388, 18] on button "×" at bounding box center [392, 19] width 13 height 17
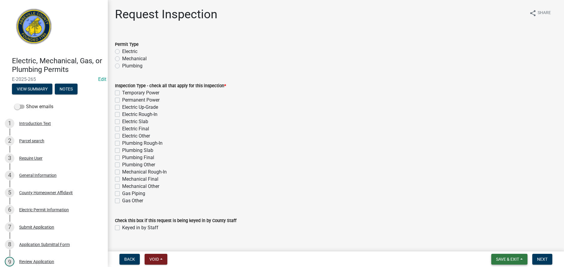
click at [511, 259] on span "Save & Exit" at bounding box center [507, 259] width 23 height 5
click at [502, 243] on button "Save & Exit" at bounding box center [504, 243] width 48 height 14
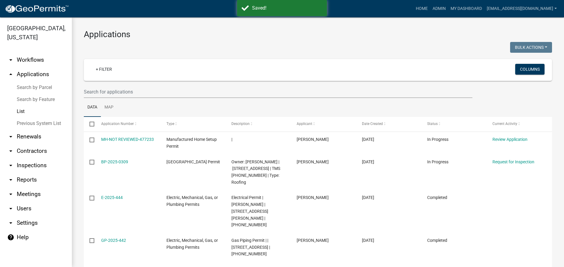
click at [20, 111] on link "List" at bounding box center [36, 111] width 72 height 12
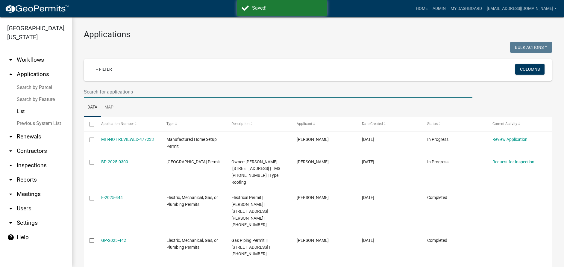
click at [140, 93] on input "text" at bounding box center [278, 92] width 389 height 12
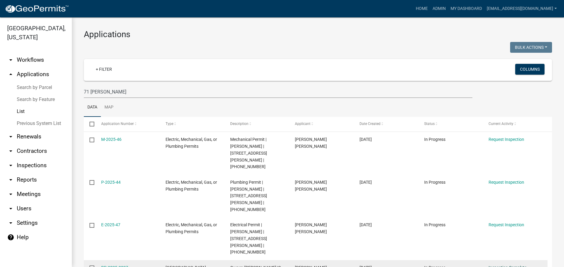
click at [507, 265] on link "Inspection Complete" at bounding box center [508, 267] width 38 height 5
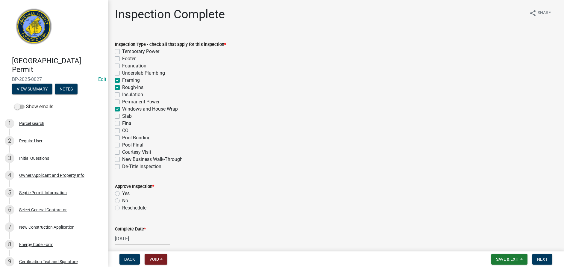
click at [122, 194] on label "Yes" at bounding box center [125, 193] width 7 height 7
click at [122, 194] on input "Yes" at bounding box center [124, 192] width 4 height 4
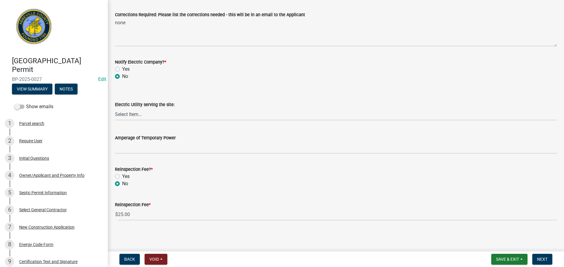
scroll to position [296, 0]
click at [544, 257] on span "Next" at bounding box center [542, 259] width 10 height 5
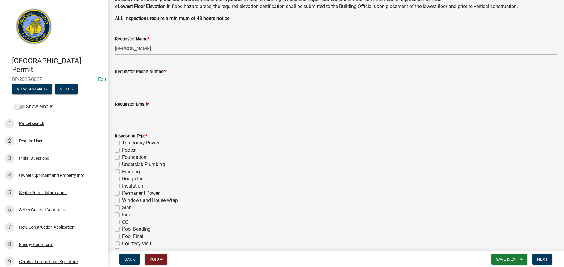
scroll to position [156, 0]
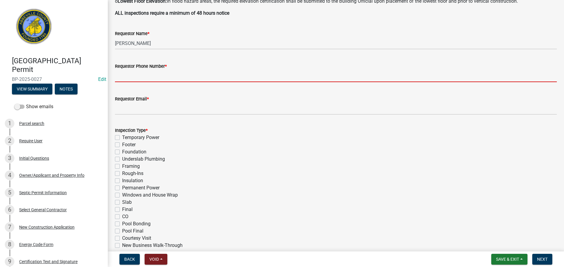
click at [201, 82] on input "Requestor Phone Number *" at bounding box center [336, 76] width 442 height 12
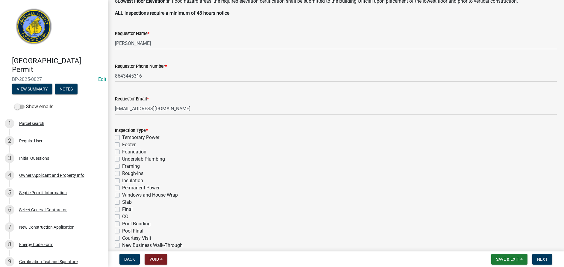
click at [122, 184] on label "Insulation" at bounding box center [132, 180] width 21 height 7
click at [122, 181] on input "Insulation" at bounding box center [124, 179] width 4 height 4
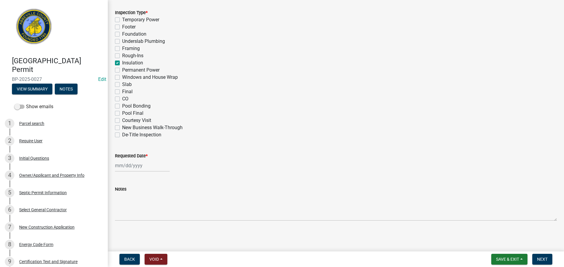
scroll to position [281, 0]
click at [157, 168] on div at bounding box center [142, 165] width 55 height 12
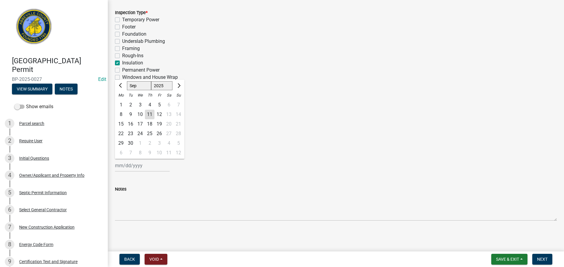
click at [148, 113] on div "11" at bounding box center [150, 115] width 10 height 10
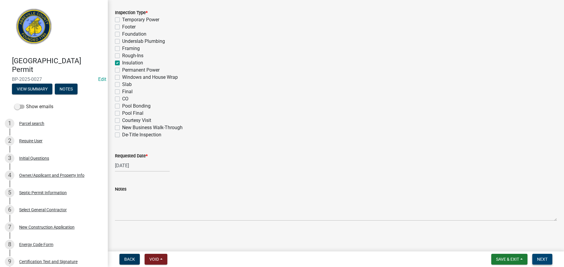
click at [545, 258] on span "Next" at bounding box center [542, 259] width 10 height 5
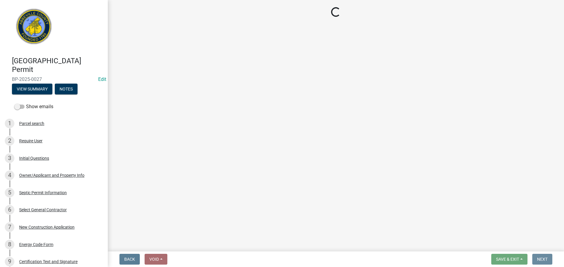
scroll to position [0, 0]
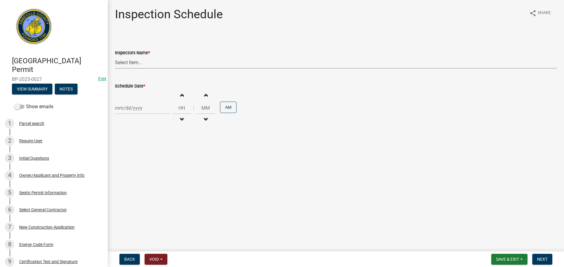
click at [184, 64] on select "Select Item... [EMAIL_ADDRESS][DOMAIN_NAME] ([PERSON_NAME]) [EMAIL_ADDRESS][DOM…" at bounding box center [336, 62] width 442 height 12
click at [115, 56] on select "Select Item... [EMAIL_ADDRESS][DOMAIN_NAME] ([PERSON_NAME]) [EMAIL_ADDRESS][DOM…" at bounding box center [336, 62] width 442 height 12
click at [157, 108] on div at bounding box center [142, 108] width 55 height 12
click at [151, 148] on div "11" at bounding box center [150, 150] width 10 height 10
click at [541, 258] on span "Next" at bounding box center [542, 259] width 10 height 5
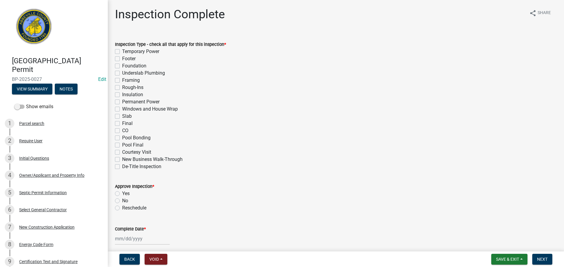
click at [122, 94] on label "Insulation" at bounding box center [132, 94] width 21 height 7
click at [122, 94] on input "Insulation" at bounding box center [124, 93] width 4 height 4
click at [122, 193] on label "Yes" at bounding box center [125, 193] width 7 height 7
click at [122, 193] on input "Yes" at bounding box center [124, 192] width 4 height 4
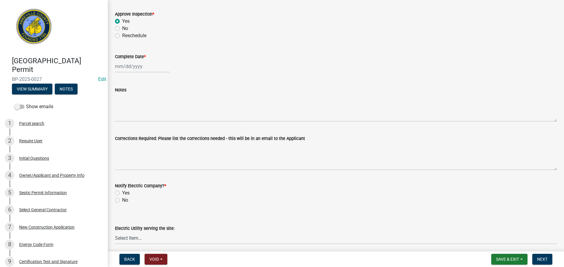
scroll to position [180, 0]
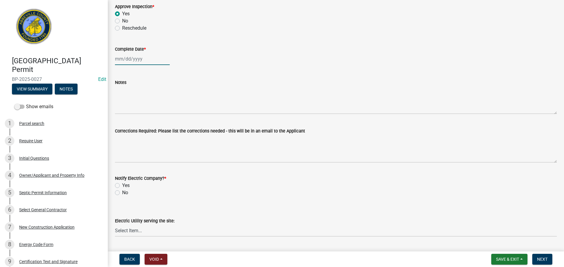
click at [155, 61] on div at bounding box center [142, 59] width 55 height 12
click at [149, 98] on div "11" at bounding box center [150, 101] width 10 height 10
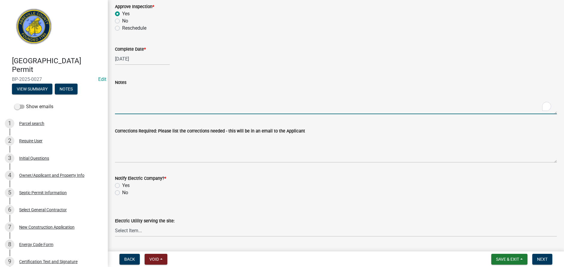
click at [139, 97] on textarea "Notes" at bounding box center [336, 100] width 442 height 28
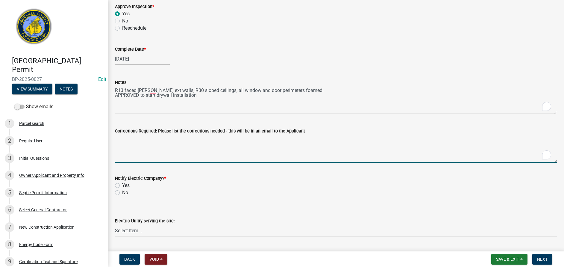
click at [163, 146] on textarea "Corrections Required: Please list the corrections needed - this will be in an e…" at bounding box center [336, 149] width 442 height 28
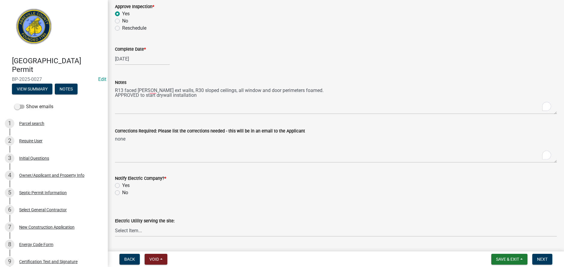
click at [122, 194] on label "No" at bounding box center [125, 192] width 6 height 7
click at [122, 193] on input "No" at bounding box center [124, 191] width 4 height 4
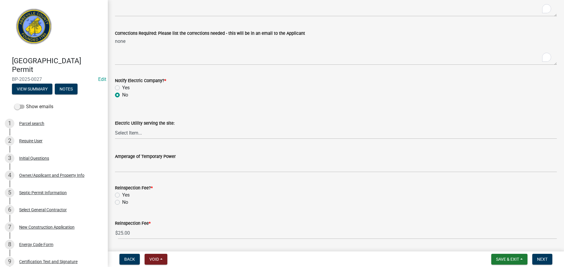
scroll to position [296, 0]
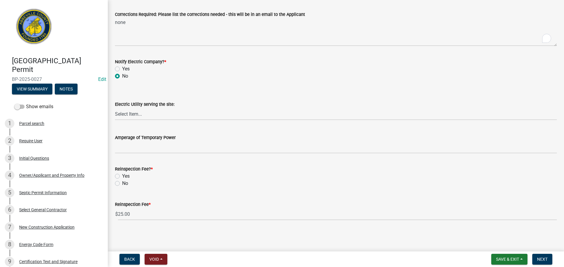
click at [122, 184] on label "No" at bounding box center [125, 183] width 6 height 7
click at [122, 184] on input "No" at bounding box center [124, 182] width 4 height 4
click at [545, 259] on span "Next" at bounding box center [542, 259] width 10 height 5
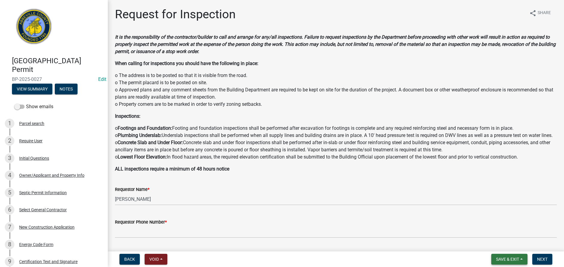
click at [506, 259] on span "Save & Exit" at bounding box center [507, 259] width 23 height 5
click at [501, 245] on button "Save & Exit" at bounding box center [504, 243] width 48 height 14
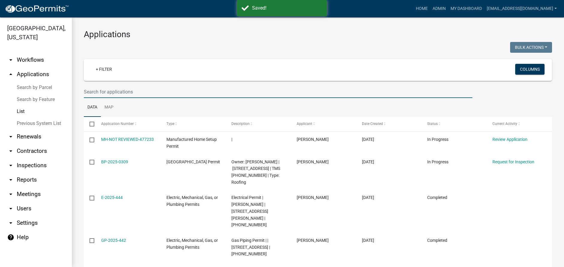
click at [142, 92] on input "text" at bounding box center [278, 92] width 389 height 12
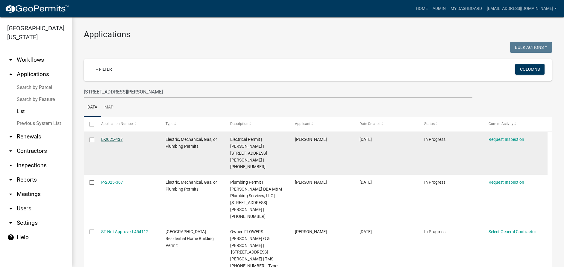
click at [112, 138] on link "E-2025-437" at bounding box center [112, 139] width 22 height 5
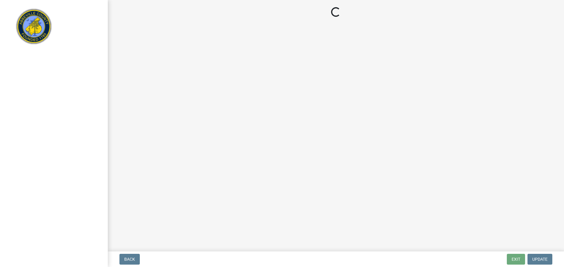
click at [467, 223] on main "Loading..." at bounding box center [336, 124] width 457 height 249
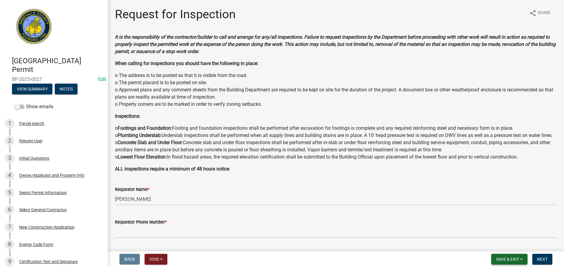
click at [504, 259] on span "Save & Exit" at bounding box center [507, 259] width 23 height 5
click at [500, 242] on button "Save & Exit" at bounding box center [504, 243] width 48 height 14
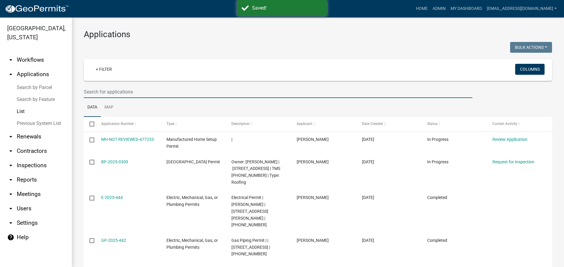
click at [151, 93] on input "text" at bounding box center [278, 92] width 389 height 12
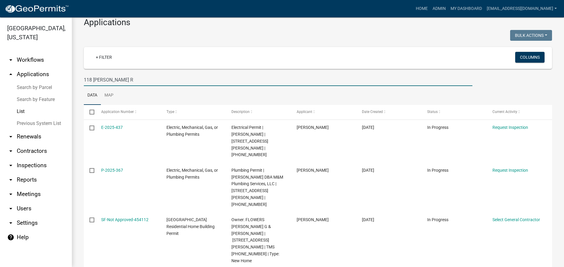
scroll to position [31, 0]
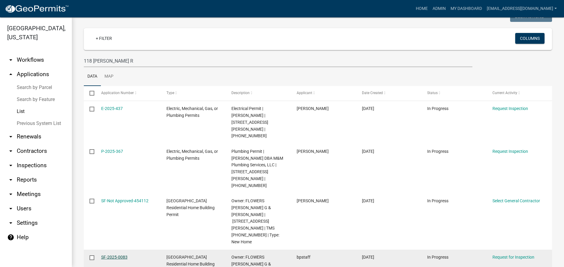
click at [109, 255] on link "SF-2025-0083" at bounding box center [114, 257] width 26 height 5
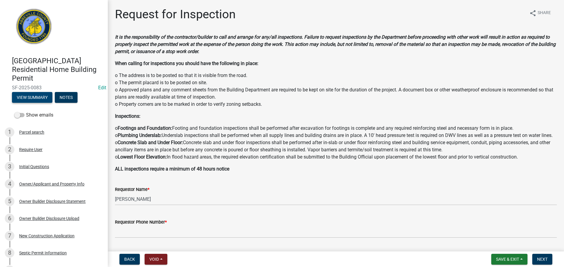
click at [41, 97] on button "View Summary" at bounding box center [32, 97] width 40 height 11
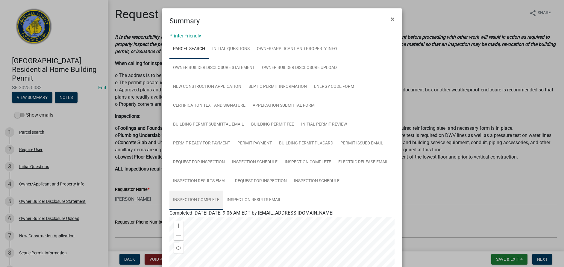
click at [203, 200] on link "Inspection Complete" at bounding box center [197, 200] width 54 height 19
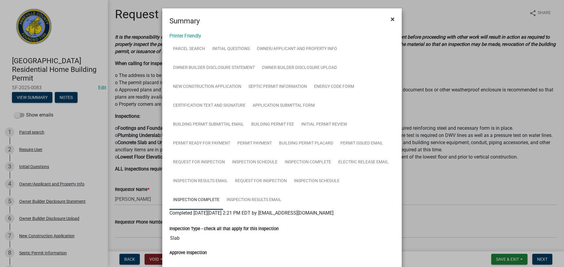
click at [392, 19] on span "×" at bounding box center [393, 19] width 4 height 8
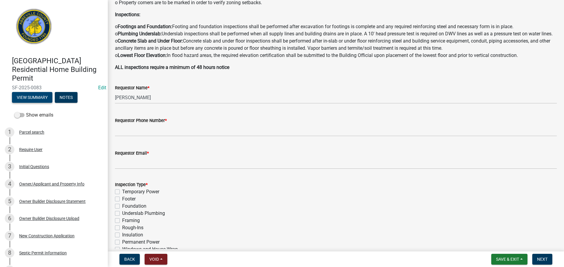
scroll to position [144, 0]
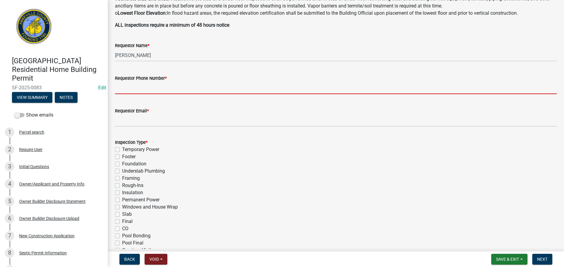
click at [199, 93] on input "Requestor Phone Number *" at bounding box center [336, 88] width 442 height 12
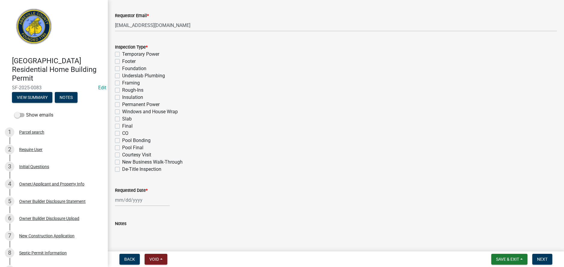
scroll to position [252, 0]
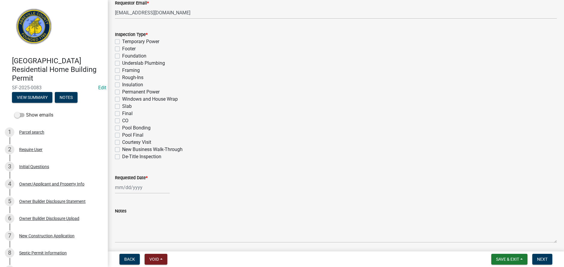
click at [122, 103] on label "Windows and House Wrap" at bounding box center [150, 99] width 56 height 7
click at [122, 99] on input "Windows and House Wrap" at bounding box center [124, 98] width 4 height 4
click at [153, 194] on div at bounding box center [142, 187] width 55 height 12
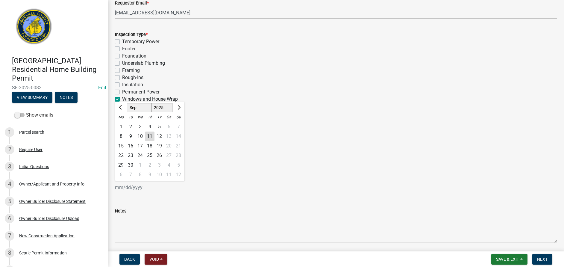
click at [138, 141] on div "10" at bounding box center [140, 137] width 10 height 10
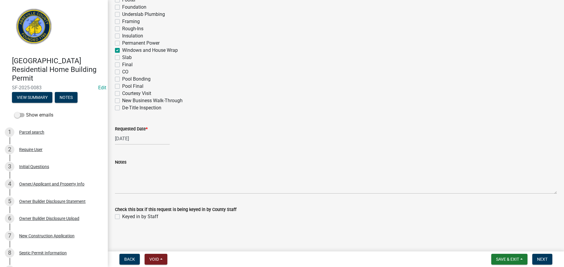
scroll to position [308, 0]
click at [122, 216] on label "Keyed in by Staff" at bounding box center [140, 216] width 36 height 7
click at [122, 216] on input "Keyed in by Staff" at bounding box center [124, 215] width 4 height 4
click at [542, 257] on span "Next" at bounding box center [542, 259] width 10 height 5
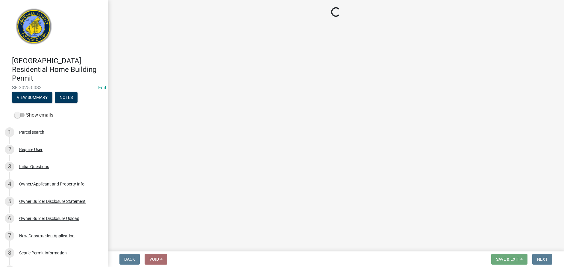
click at [316, 205] on main "Loading..." at bounding box center [336, 124] width 457 height 249
click at [310, 203] on main "Loading..." at bounding box center [336, 124] width 457 height 249
click at [472, 226] on main "Loading..." at bounding box center [336, 124] width 457 height 249
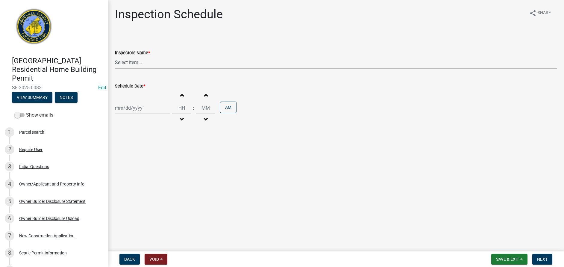
click at [185, 64] on select "Select Item... [EMAIL_ADDRESS][DOMAIN_NAME] ([PERSON_NAME]) [EMAIL_ADDRESS][DOM…" at bounding box center [336, 62] width 442 height 12
click at [115, 56] on select "Select Item... [EMAIL_ADDRESS][DOMAIN_NAME] ([PERSON_NAME]) [EMAIL_ADDRESS][DOM…" at bounding box center [336, 62] width 442 height 12
click at [161, 110] on div at bounding box center [142, 108] width 55 height 12
click at [140, 151] on div "10" at bounding box center [140, 150] width 10 height 10
click at [541, 260] on span "Next" at bounding box center [542, 259] width 10 height 5
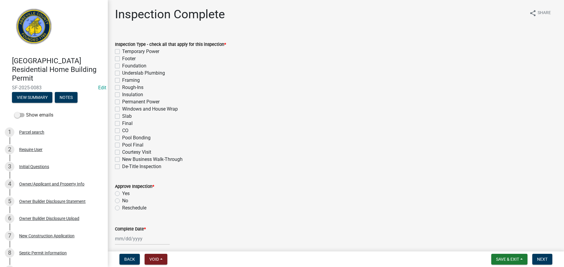
click at [122, 109] on label "Windows and House Wrap" at bounding box center [150, 108] width 56 height 7
click at [122, 109] on input "Windows and House Wrap" at bounding box center [124, 107] width 4 height 4
click at [122, 195] on label "Yes" at bounding box center [125, 193] width 7 height 7
click at [122, 194] on input "Yes" at bounding box center [124, 192] width 4 height 4
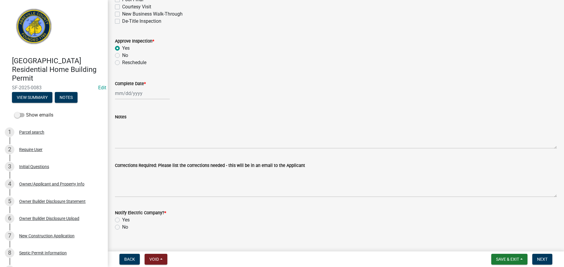
scroll to position [156, 0]
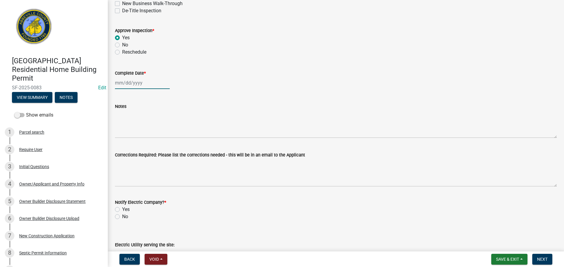
click at [156, 85] on div at bounding box center [142, 83] width 55 height 12
click at [138, 122] on div "10" at bounding box center [140, 125] width 10 height 10
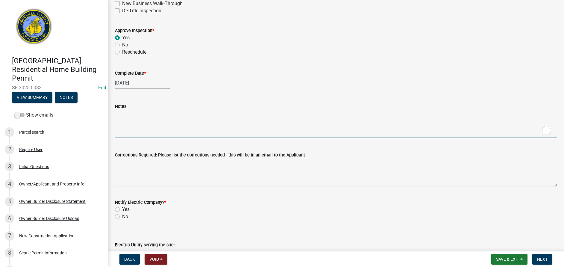
click at [138, 122] on textarea "Notes" at bounding box center [336, 124] width 442 height 28
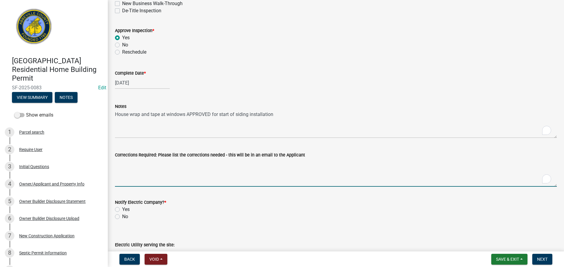
click at [155, 176] on textarea "Corrections Required: Please list the corrections needed - this will be in an e…" at bounding box center [336, 172] width 442 height 28
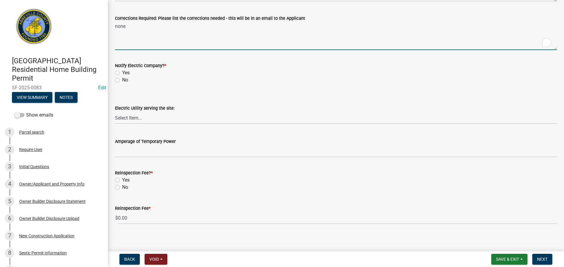
scroll to position [296, 0]
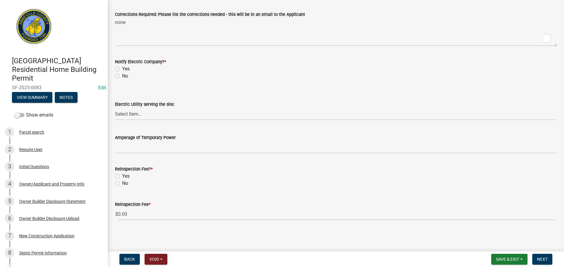
click at [122, 76] on label "No" at bounding box center [125, 75] width 6 height 7
click at [122, 76] on input "No" at bounding box center [124, 74] width 4 height 4
click at [122, 183] on label "No" at bounding box center [125, 183] width 6 height 7
click at [122, 183] on input "No" at bounding box center [124, 182] width 4 height 4
click at [541, 257] on span "Next" at bounding box center [542, 259] width 10 height 5
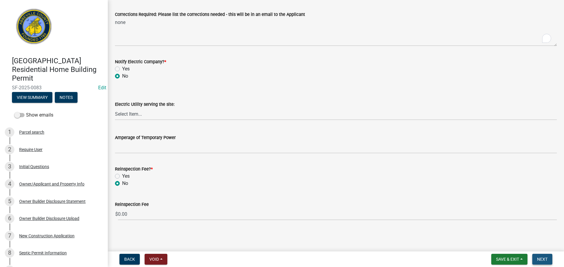
scroll to position [0, 0]
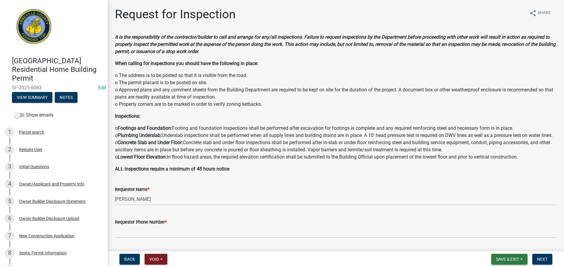
click at [514, 259] on span "Save & Exit" at bounding box center [507, 259] width 23 height 5
click at [504, 244] on button "Save & Exit" at bounding box center [504, 243] width 48 height 14
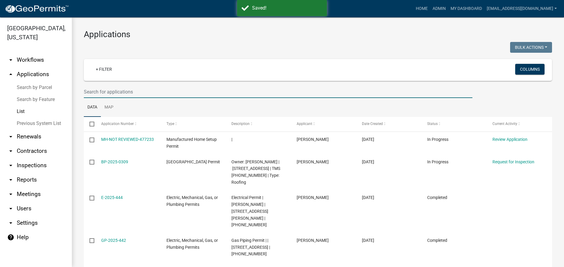
click at [145, 91] on input "text" at bounding box center [278, 92] width 389 height 12
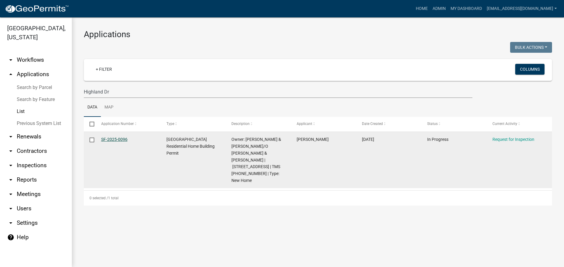
click at [111, 138] on link "SF-2025-0096" at bounding box center [114, 139] width 26 height 5
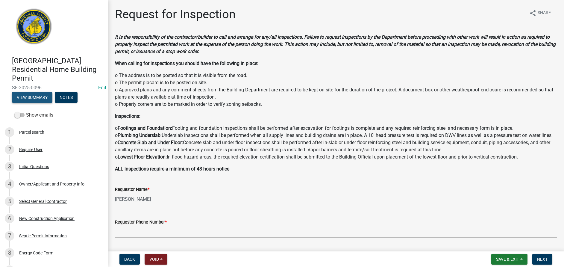
click at [39, 99] on button "View Summary" at bounding box center [32, 97] width 40 height 11
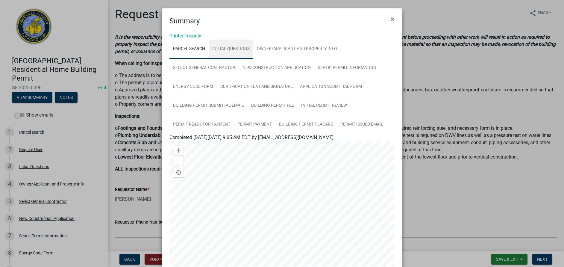
click at [231, 47] on link "Initial Questions" at bounding box center [231, 49] width 45 height 19
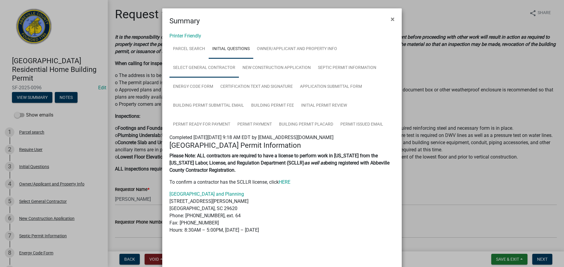
click at [214, 66] on link "Select General Contractor" at bounding box center [205, 67] width 70 height 19
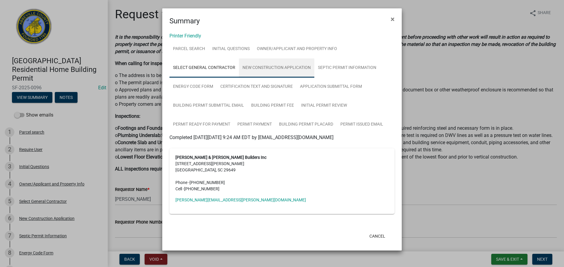
click at [290, 65] on link "New Construction Application" at bounding box center [276, 67] width 75 height 19
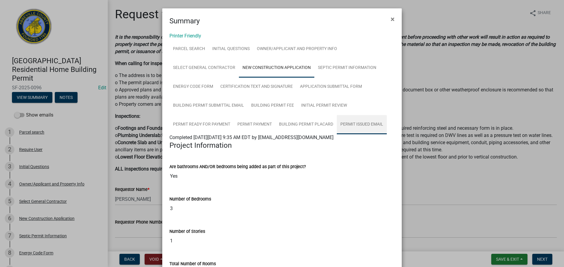
click at [362, 121] on link "Permit Issued Email" at bounding box center [362, 124] width 50 height 19
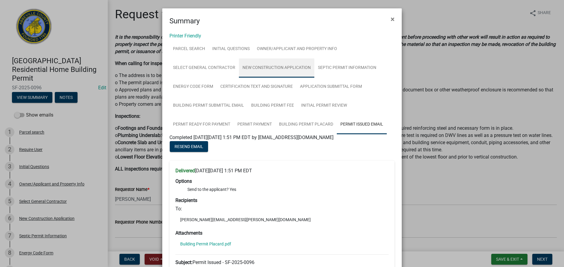
click at [262, 66] on link "New Construction Application" at bounding box center [276, 67] width 75 height 19
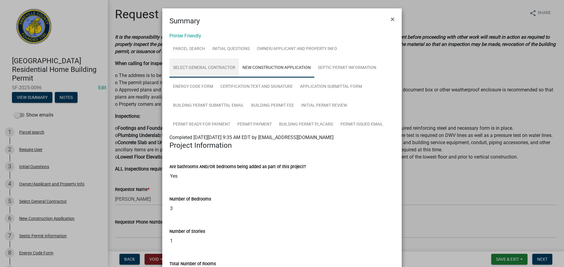
click at [201, 65] on link "Select General Contractor" at bounding box center [205, 67] width 70 height 19
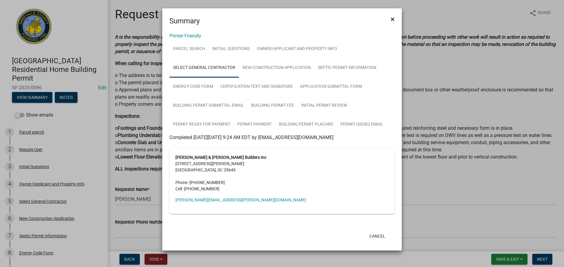
click at [393, 19] on span "×" at bounding box center [393, 19] width 4 height 8
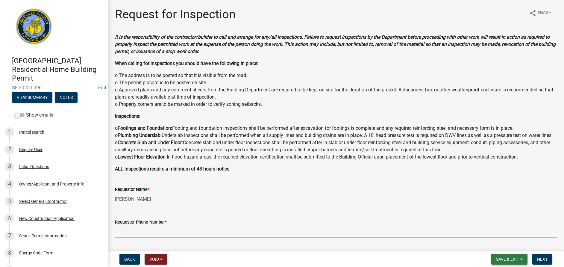
click at [508, 258] on span "Save & Exit" at bounding box center [507, 259] width 23 height 5
click at [503, 244] on button "Save & Exit" at bounding box center [504, 243] width 48 height 14
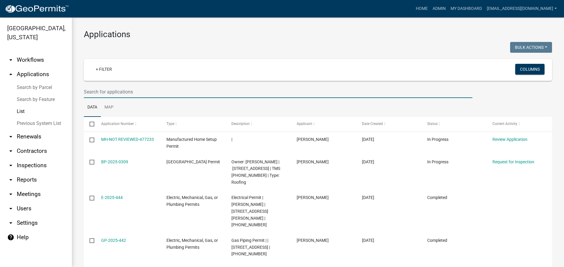
click at [138, 93] on input "text" at bounding box center [278, 92] width 389 height 12
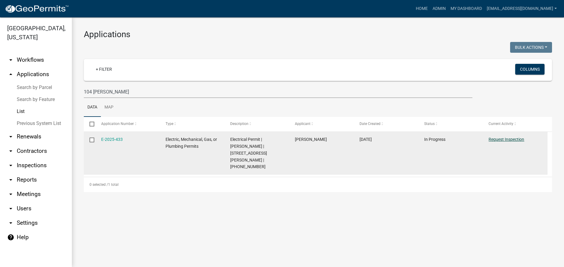
click at [499, 138] on link "Request Inspection" at bounding box center [507, 139] width 36 height 5
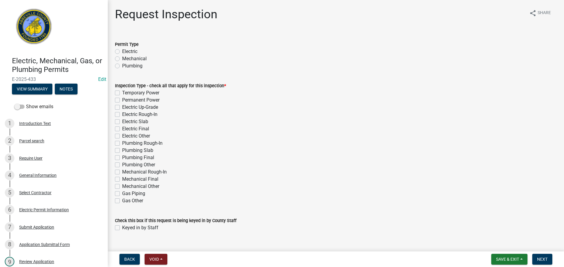
click at [122, 52] on label "Electric" at bounding box center [129, 51] width 15 height 7
click at [122, 52] on input "Electric" at bounding box center [124, 50] width 4 height 4
click at [122, 107] on label "Electric Up-Grade" at bounding box center [140, 107] width 36 height 7
click at [122, 107] on input "Electric Up-Grade" at bounding box center [124, 106] width 4 height 4
click at [122, 227] on label "Keyed in by Staff" at bounding box center [140, 227] width 36 height 7
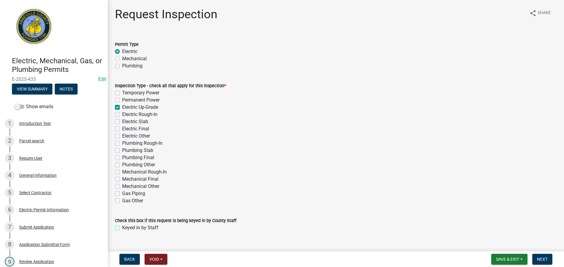
click at [122, 227] on input "Keyed in by Staff" at bounding box center [124, 226] width 4 height 4
click at [543, 256] on button "Next" at bounding box center [543, 259] width 20 height 11
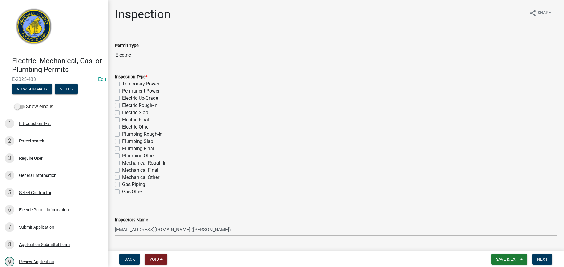
click at [122, 98] on label "Electric Up-Grade" at bounding box center [140, 98] width 36 height 7
click at [122, 98] on input "Electric Up-Grade" at bounding box center [124, 97] width 4 height 4
click at [232, 229] on select "Select Item... [EMAIL_ADDRESS][DOMAIN_NAME] ([PERSON_NAME]) [EMAIL_ADDRESS][DOM…" at bounding box center [336, 229] width 442 height 12
select select "56be3ac8-4e2d-49a7-9260-658958e29c03"
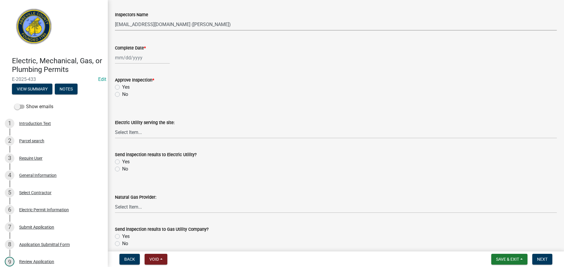
scroll to position [216, 0]
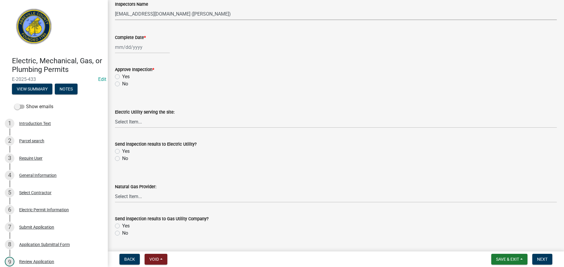
click at [159, 49] on div at bounding box center [142, 47] width 55 height 12
select select "9"
select select "2025"
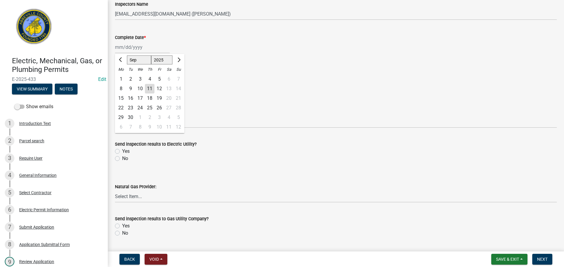
click at [140, 85] on div "10" at bounding box center [140, 89] width 10 height 10
type input "[DATE]"
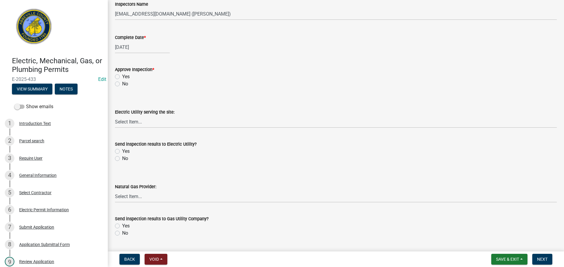
click at [122, 76] on label "Yes" at bounding box center [125, 76] width 7 height 7
click at [122, 76] on input "Yes" at bounding box center [124, 75] width 4 height 4
radio input "true"
click at [154, 123] on select "Select Item... Little River Electric Co-Op Laurens Electric Co-Op Duke Energy D…" at bounding box center [336, 122] width 442 height 12
click at [115, 116] on select "Select Item... Little River Electric Co-Op Laurens Electric Co-Op Duke Energy D…" at bounding box center [336, 122] width 442 height 12
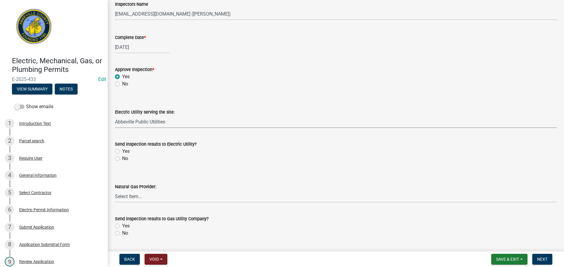
select select "c55dc6f6-d8cc-4359-aa2e-8e2a2769dca2"
click at [122, 150] on label "Yes" at bounding box center [125, 151] width 7 height 7
click at [122, 150] on input "Yes" at bounding box center [124, 150] width 4 height 4
radio input "true"
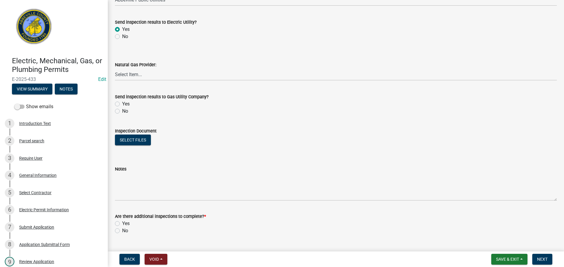
scroll to position [348, 0]
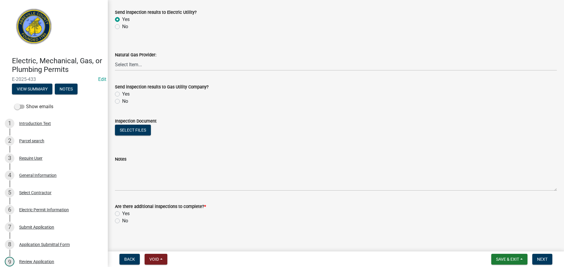
click at [122, 101] on label "No" at bounding box center [125, 101] width 6 height 7
click at [122, 101] on input "No" at bounding box center [124, 100] width 4 height 4
radio input "true"
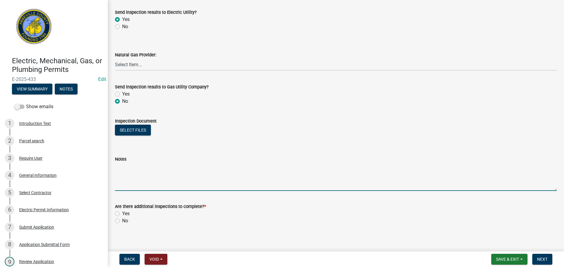
click at [143, 169] on textarea "Notes" at bounding box center [336, 177] width 442 height 28
type textarea "C"
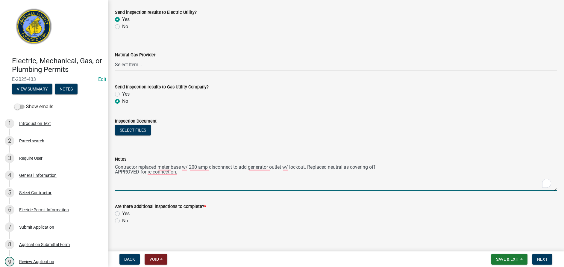
type textarea "Contractor replaced meter base w/ 200 amp disconnect to add generator outlet w/…"
click at [122, 221] on label "No" at bounding box center [125, 220] width 6 height 7
click at [122, 221] on input "No" at bounding box center [124, 219] width 4 height 4
radio input "true"
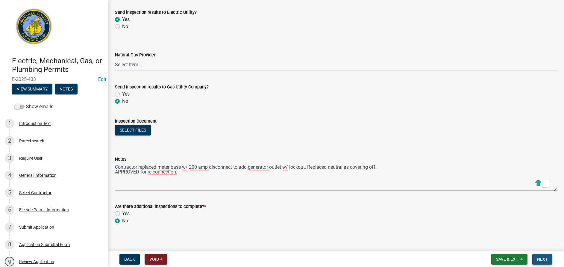
click at [542, 257] on span "Next" at bounding box center [542, 259] width 10 height 5
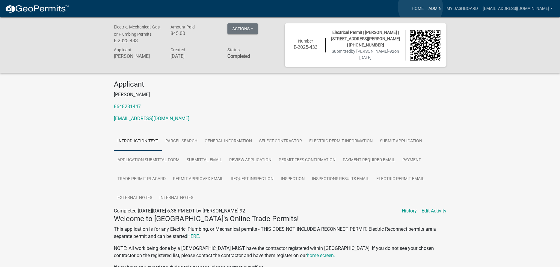
click at [426, 7] on link "Admin" at bounding box center [435, 8] width 18 height 11
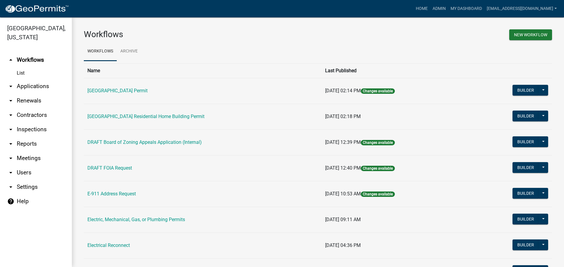
click at [23, 71] on link "List" at bounding box center [36, 73] width 72 height 12
click at [44, 87] on link "arrow_drop_down Applications" at bounding box center [36, 86] width 72 height 14
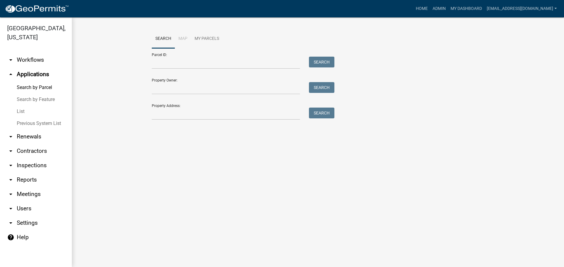
click at [21, 110] on link "List" at bounding box center [36, 111] width 72 height 12
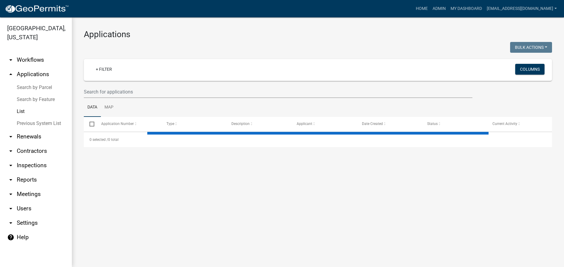
select select "3: 100"
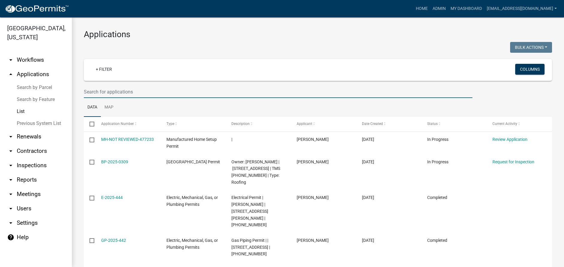
click at [141, 89] on input "text" at bounding box center [278, 92] width 389 height 12
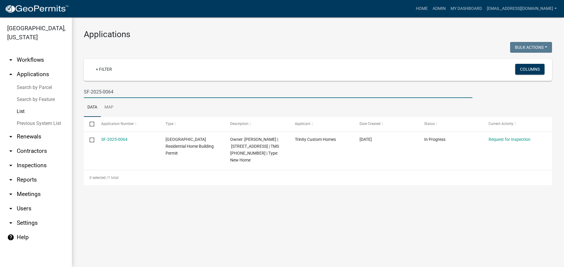
type input "SF-2025-0064"
click at [21, 111] on link "List" at bounding box center [36, 111] width 72 height 12
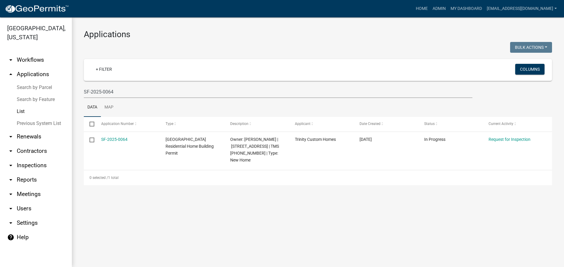
click at [30, 99] on link "Search by Feature" at bounding box center [36, 99] width 72 height 12
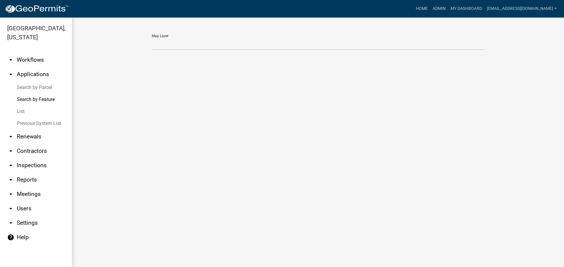
click at [22, 110] on link "List" at bounding box center [36, 111] width 72 height 12
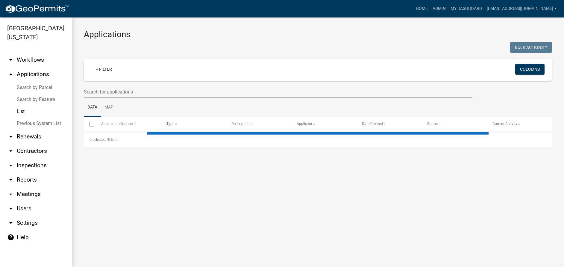
click at [22, 110] on link "List" at bounding box center [36, 111] width 72 height 12
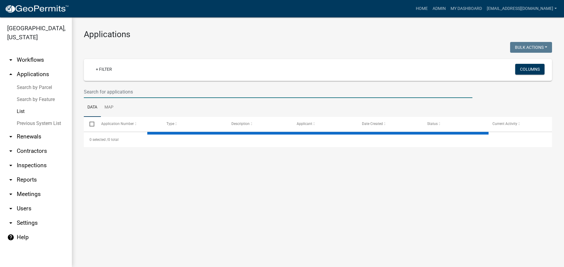
select select "3: 100"
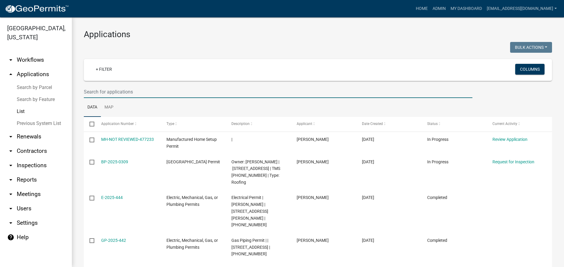
click at [149, 93] on input "text" at bounding box center [278, 92] width 389 height 12
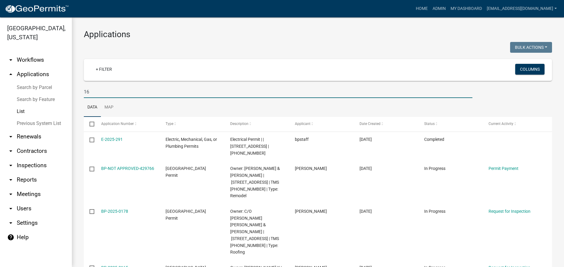
type input "1"
